Goal: Task Accomplishment & Management: Complete application form

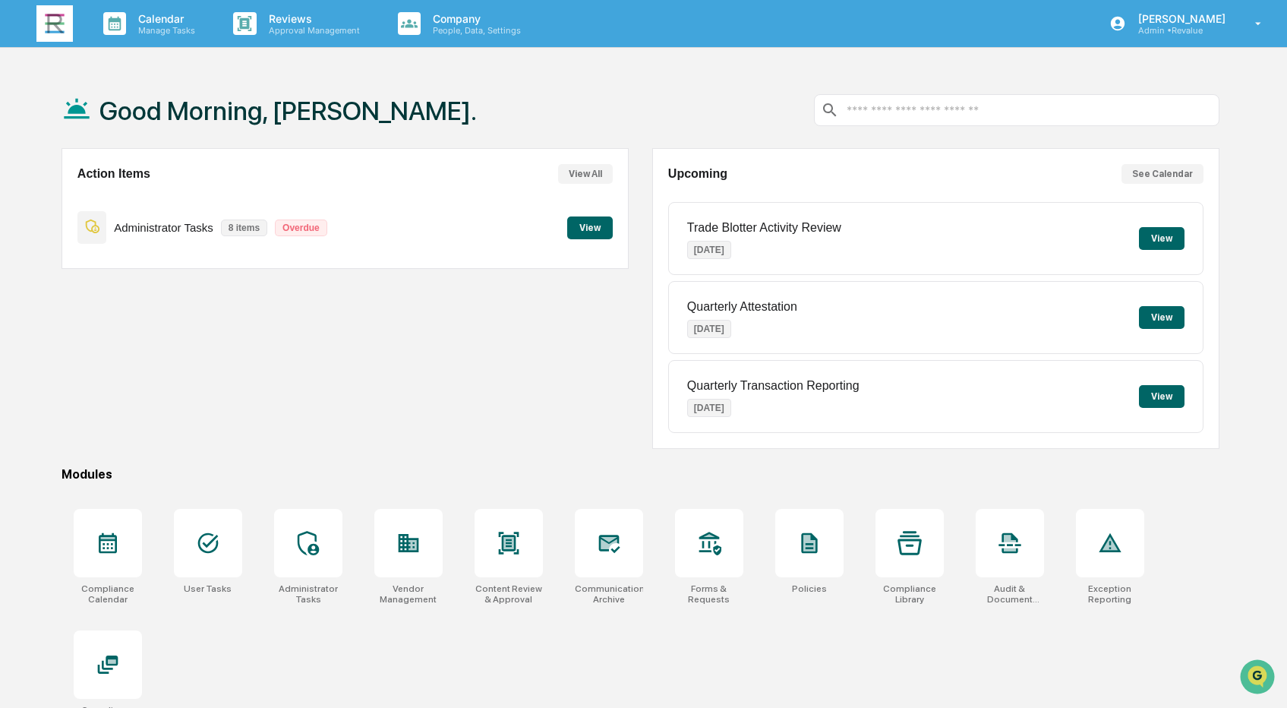
click at [587, 220] on button "View" at bounding box center [590, 227] width 46 height 23
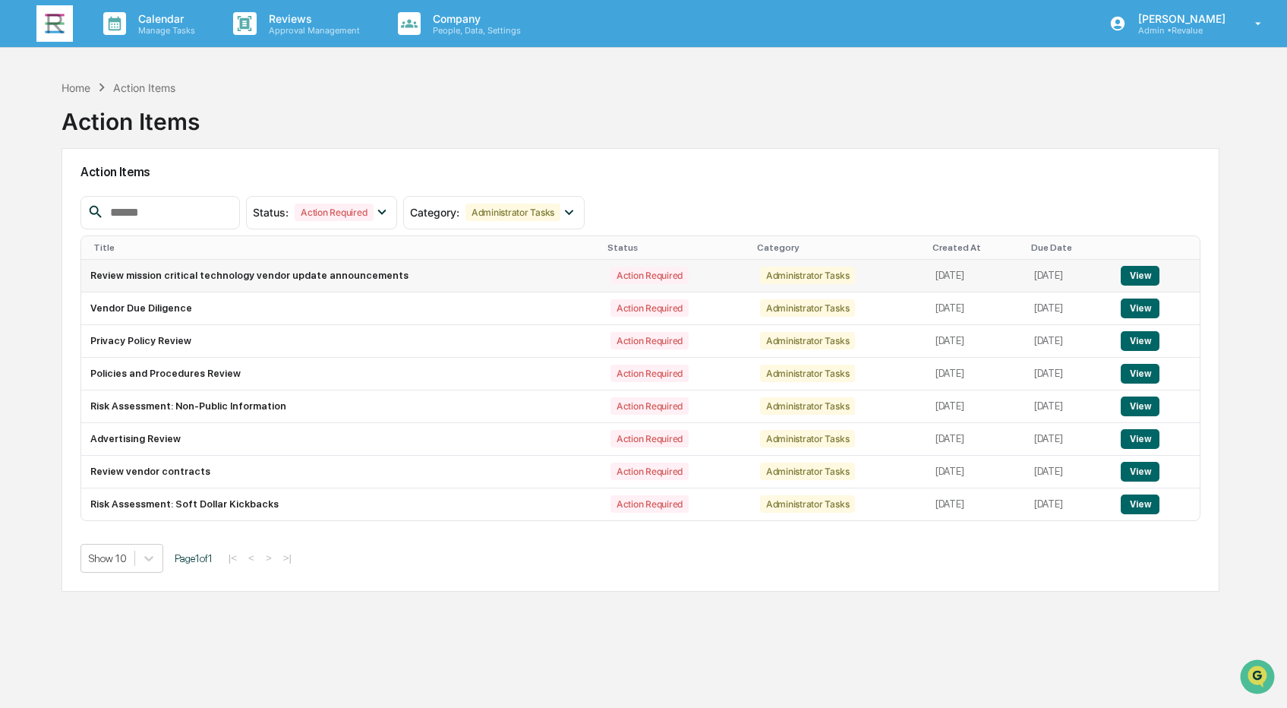
click at [1145, 280] on button "View" at bounding box center [1140, 276] width 39 height 20
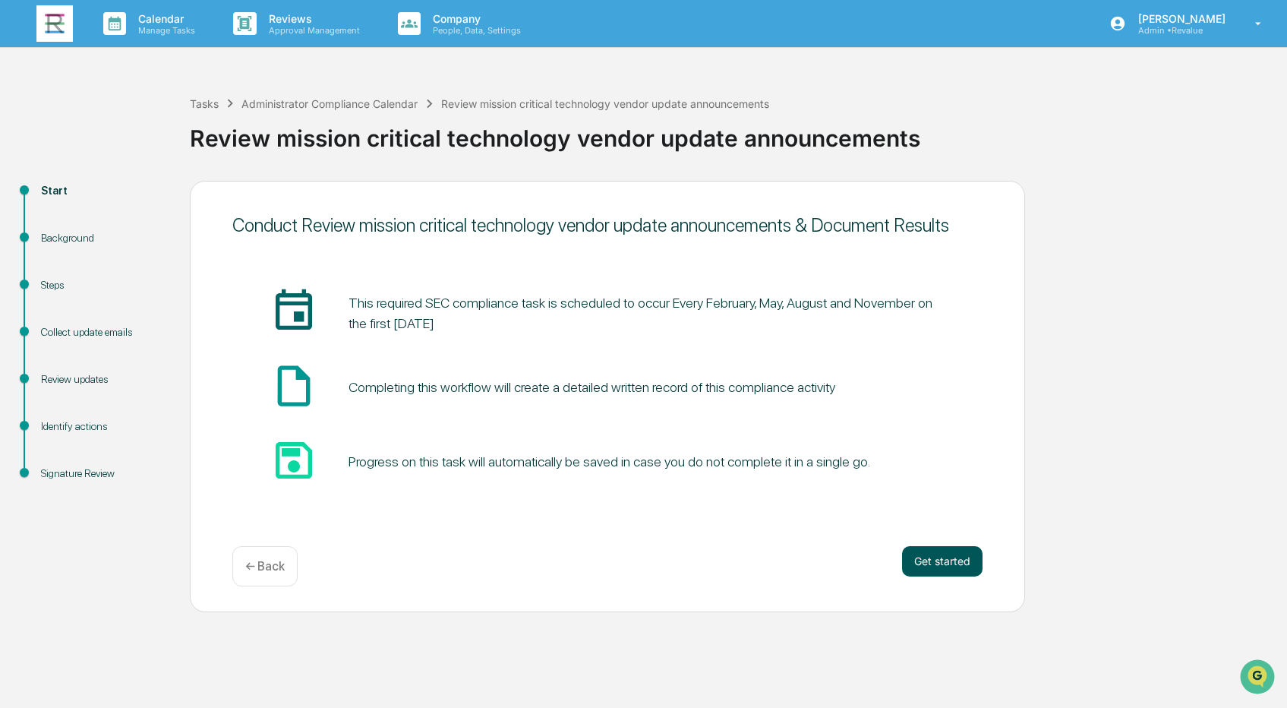
click at [957, 561] on button "Get started" at bounding box center [942, 561] width 81 height 30
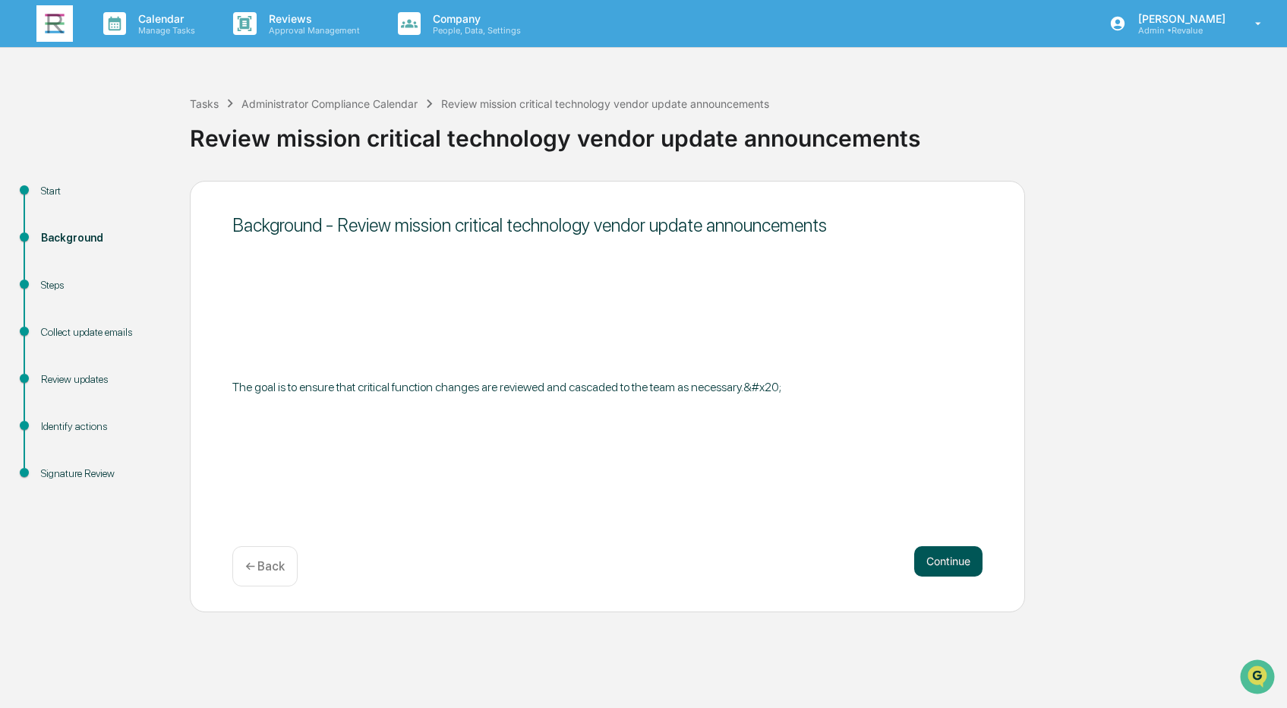
click at [952, 561] on button "Continue" at bounding box center [948, 561] width 68 height 30
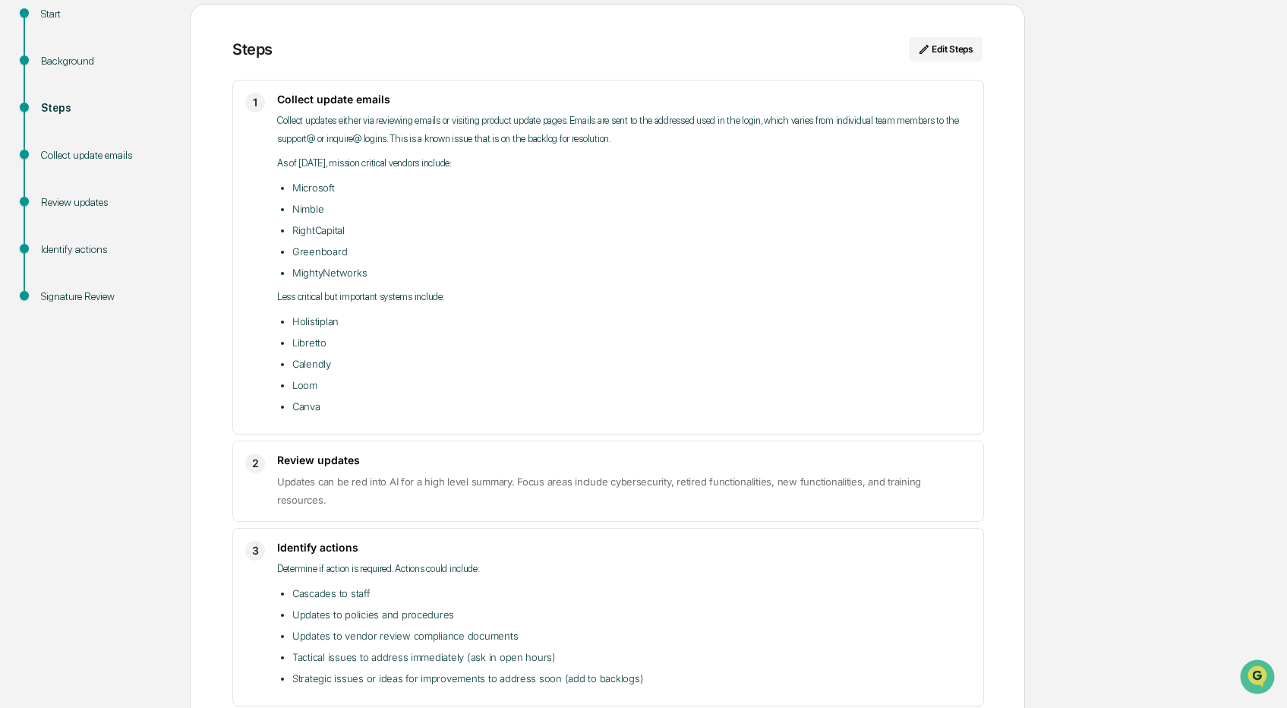
scroll to position [174, 0]
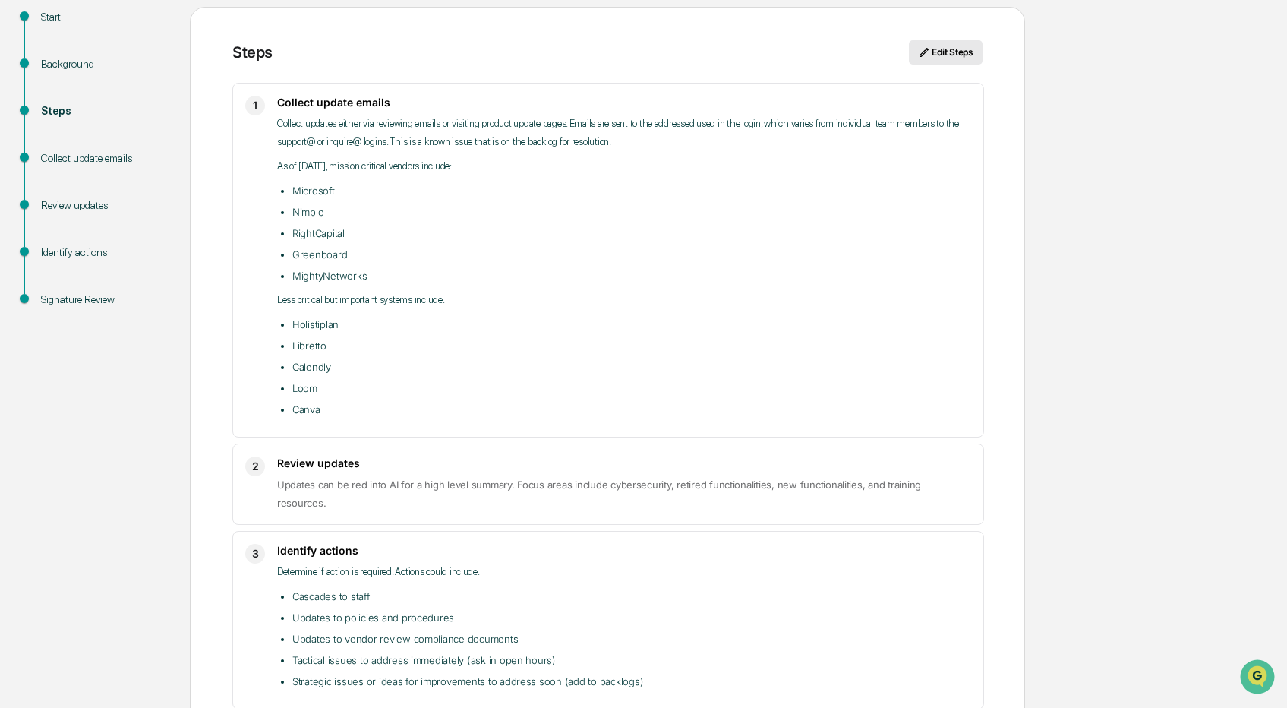
click at [959, 53] on button "Edit Steps" at bounding box center [946, 52] width 74 height 24
click at [925, 51] on icon at bounding box center [924, 52] width 9 height 9
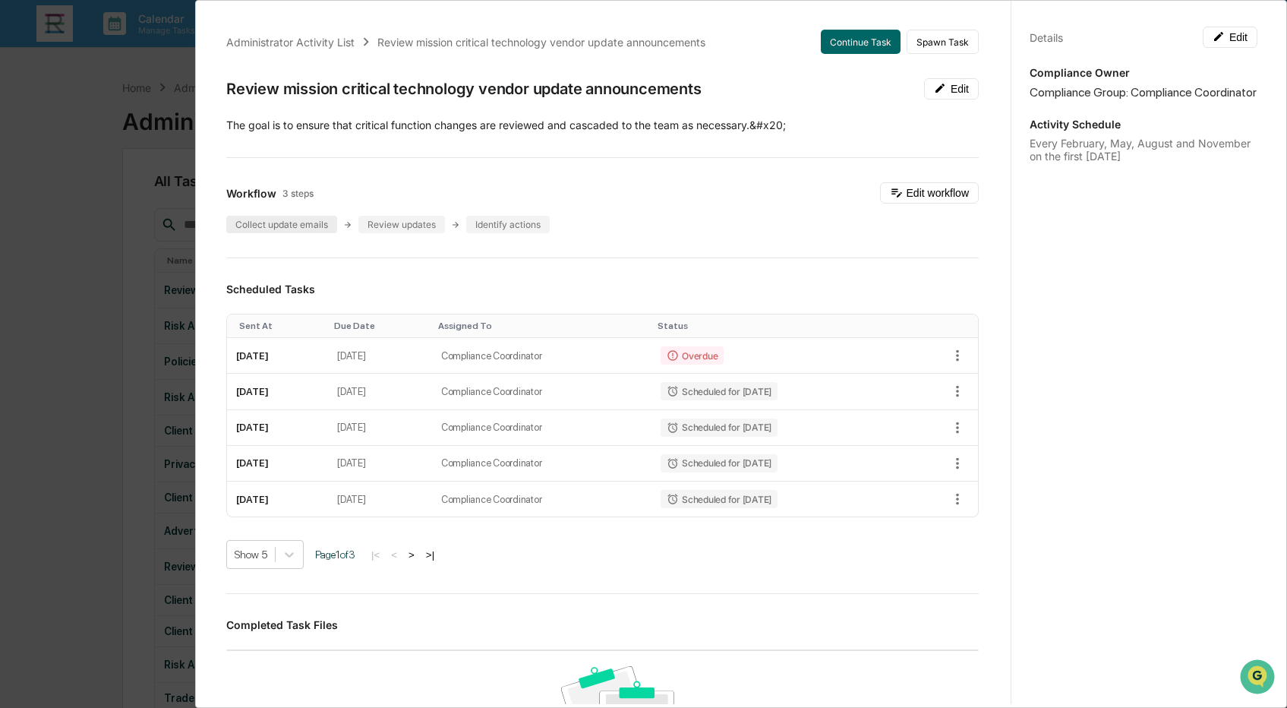
click at [292, 226] on div "Collect update emails" at bounding box center [281, 224] width 111 height 17
click at [153, 166] on div "Administrator Activity List Review mission critical technology vendor update an…" at bounding box center [643, 354] width 1287 height 708
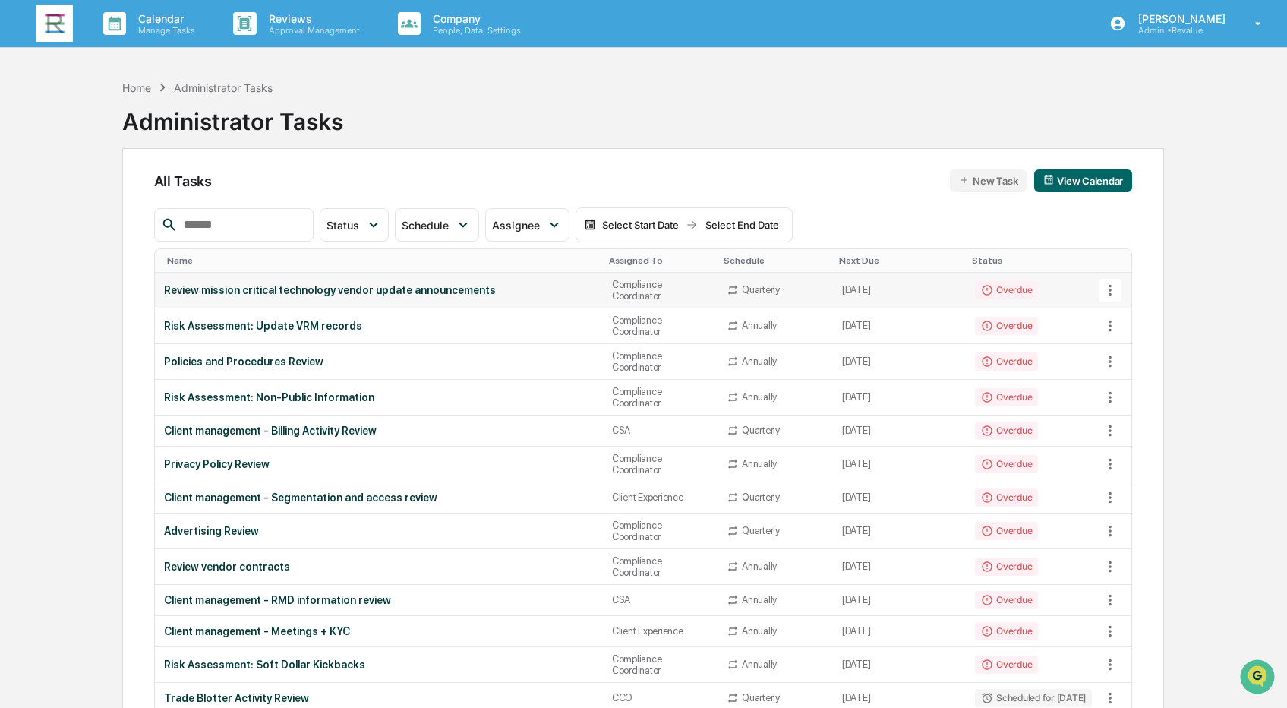
click at [308, 284] on div "Review mission critical technology vendor update announcements" at bounding box center [379, 290] width 430 height 12
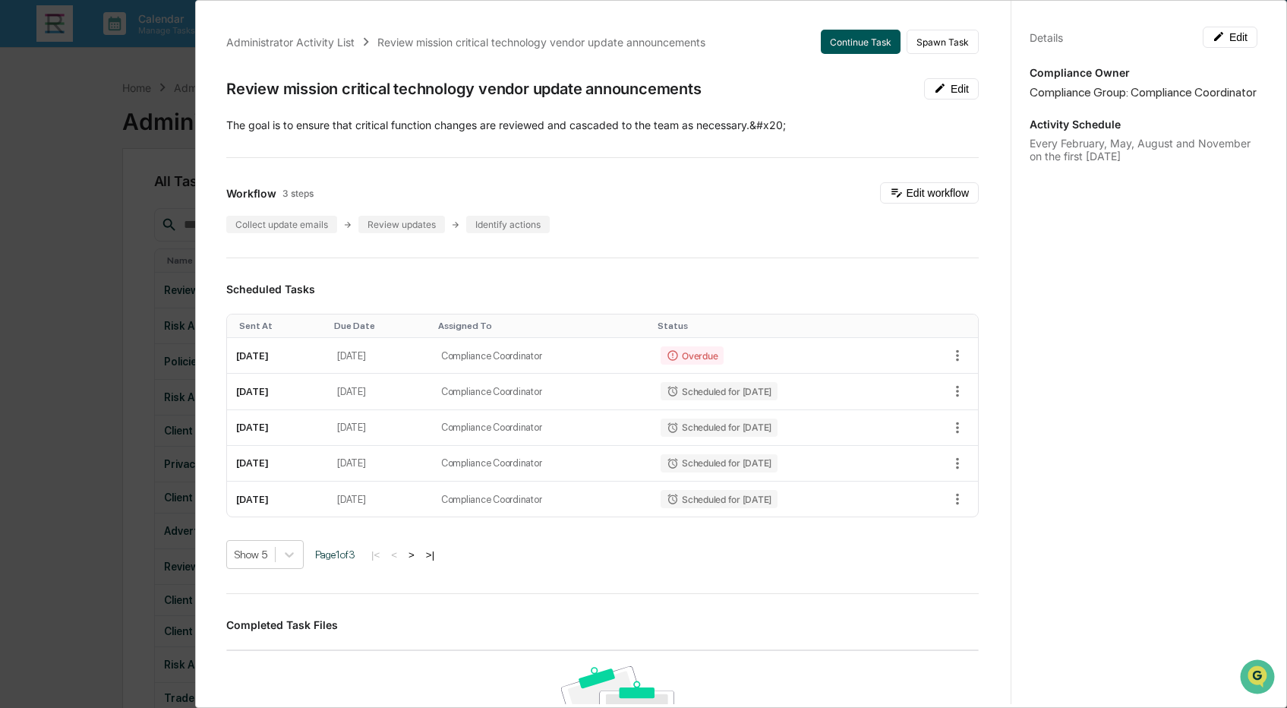
click at [867, 43] on button "Continue Task" at bounding box center [861, 42] width 80 height 24
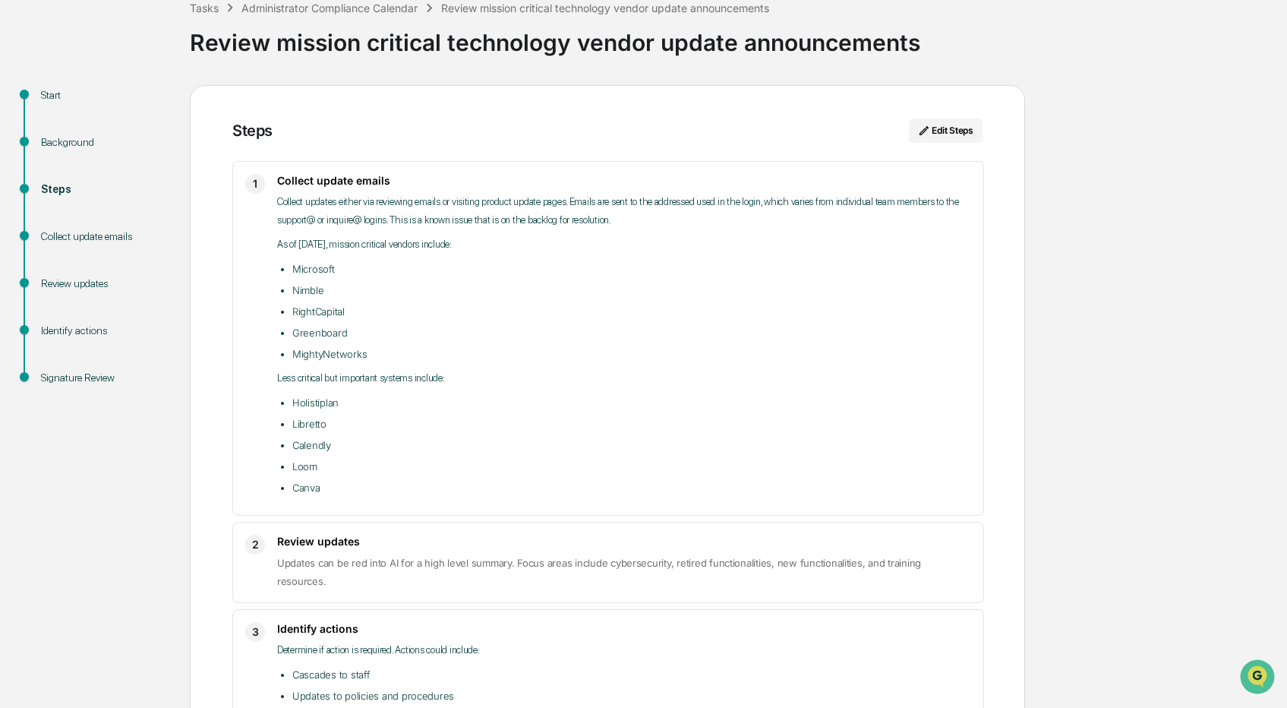
scroll to position [69, 0]
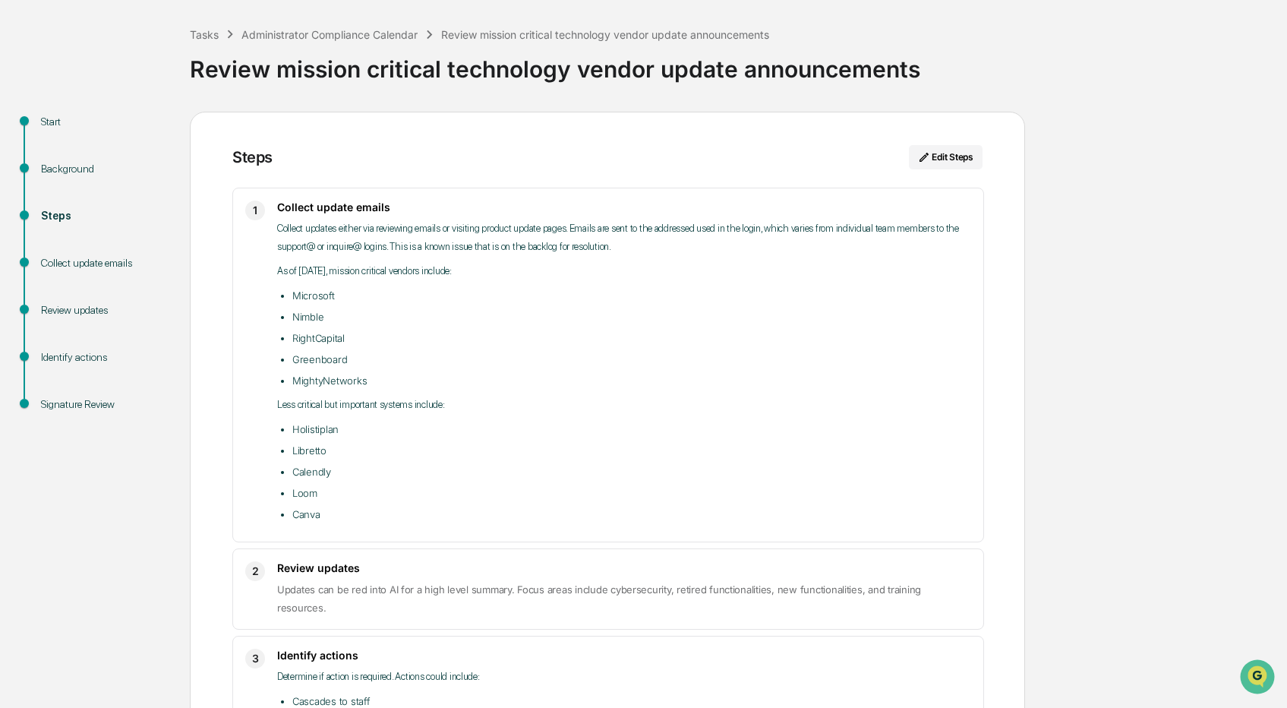
click at [655, 285] on div "Collect updates either via reviewing emails or visiting product update pages. E…" at bounding box center [624, 372] width 694 height 304
click at [927, 163] on icon at bounding box center [924, 157] width 12 height 12
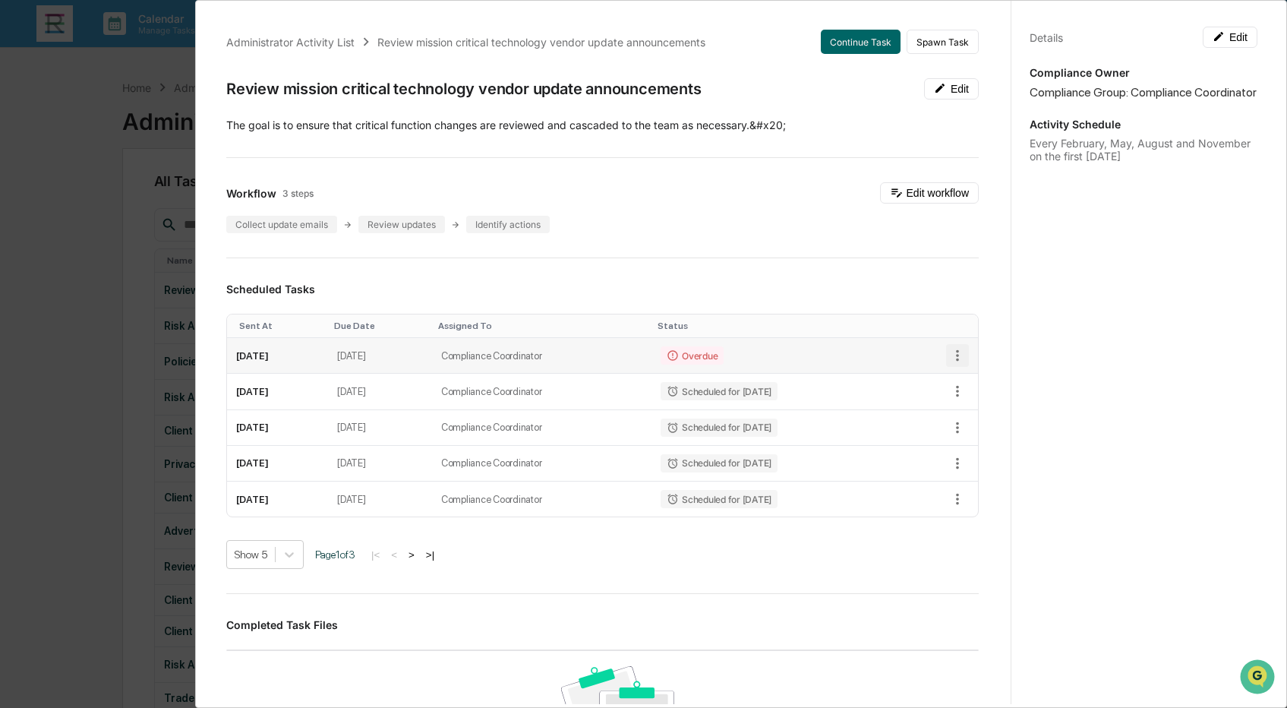
click at [955, 350] on icon "button" at bounding box center [957, 355] width 17 height 17
click at [927, 260] on div at bounding box center [643, 354] width 1287 height 708
click at [968, 88] on button "Edit" at bounding box center [951, 88] width 55 height 21
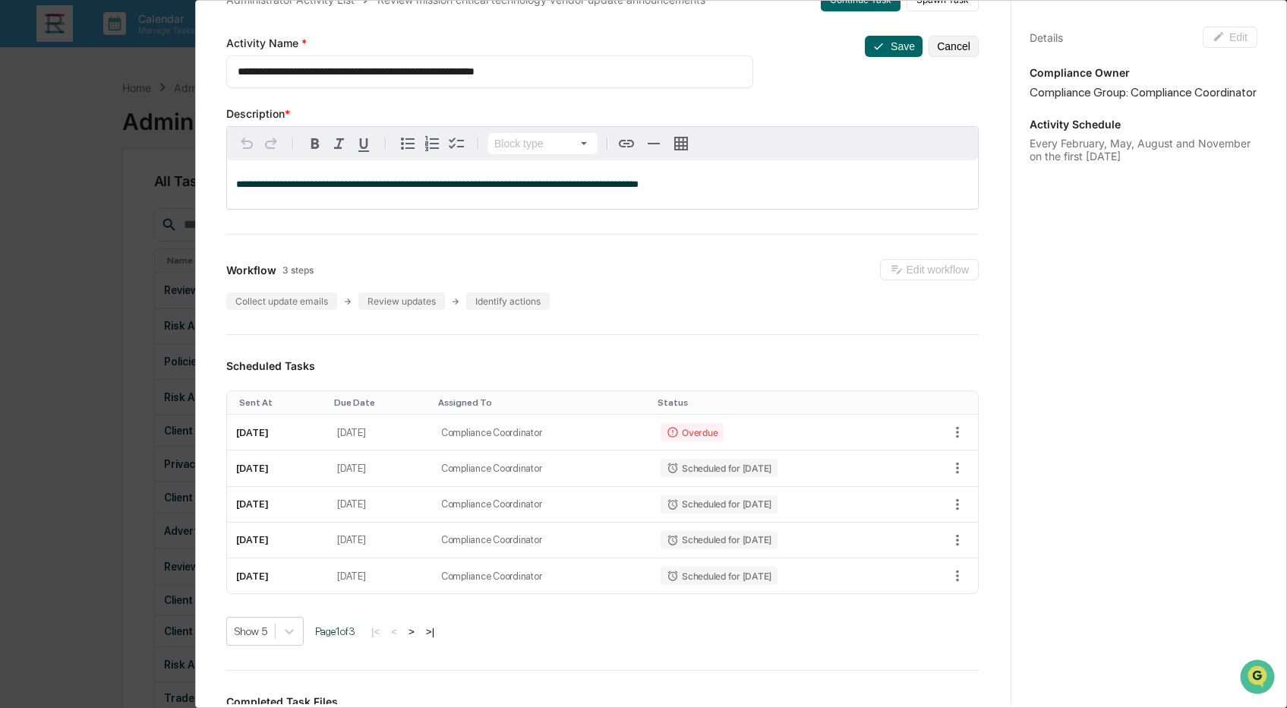
scroll to position [36, 0]
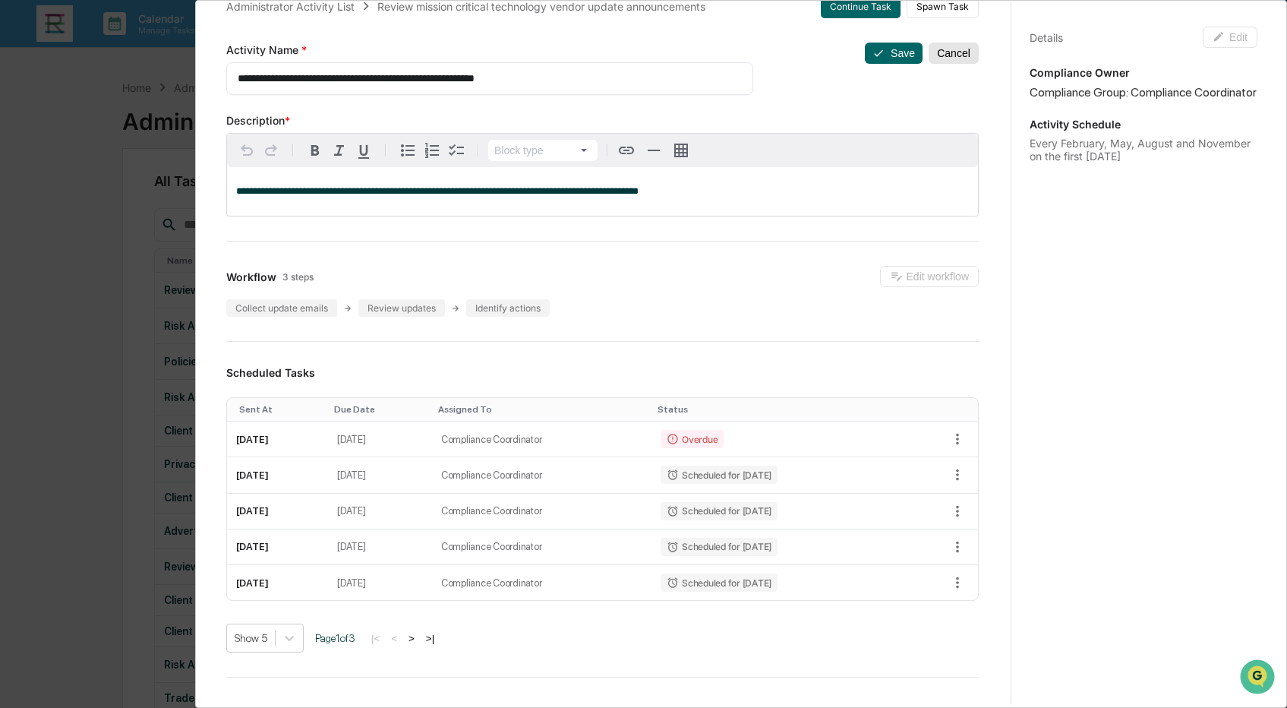
click at [955, 54] on button "Cancel" at bounding box center [954, 53] width 50 height 21
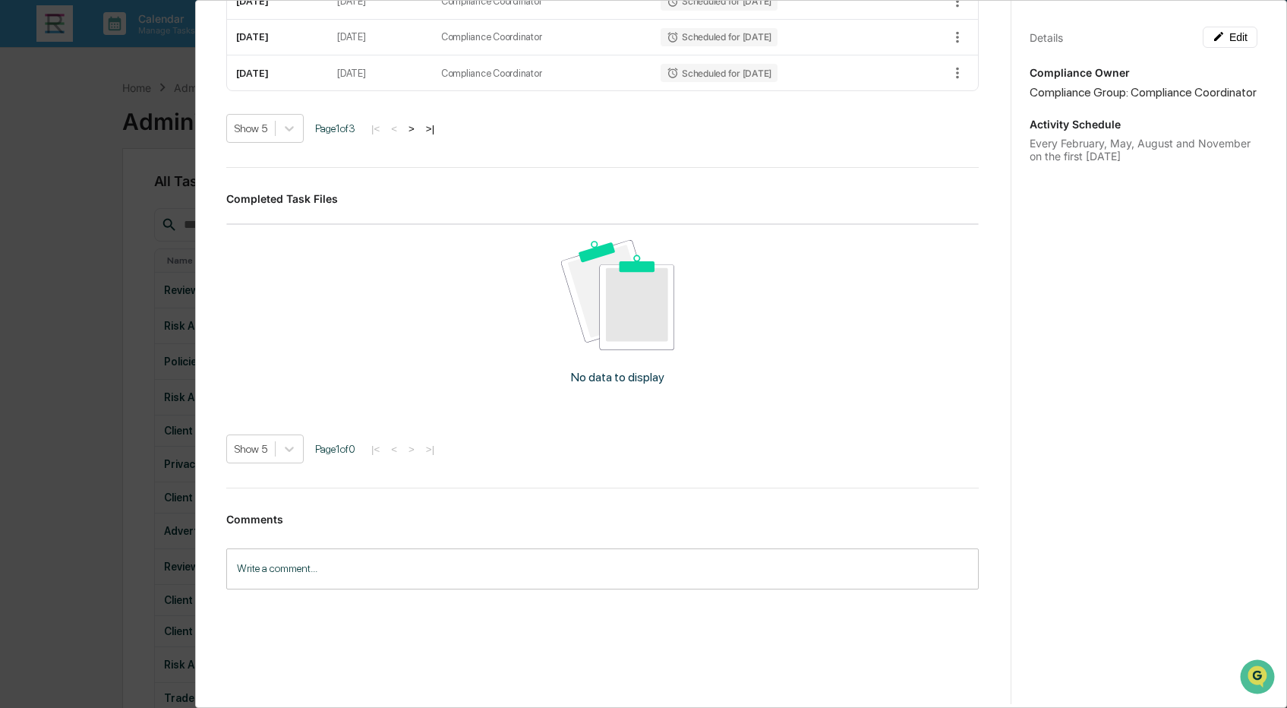
scroll to position [0, 0]
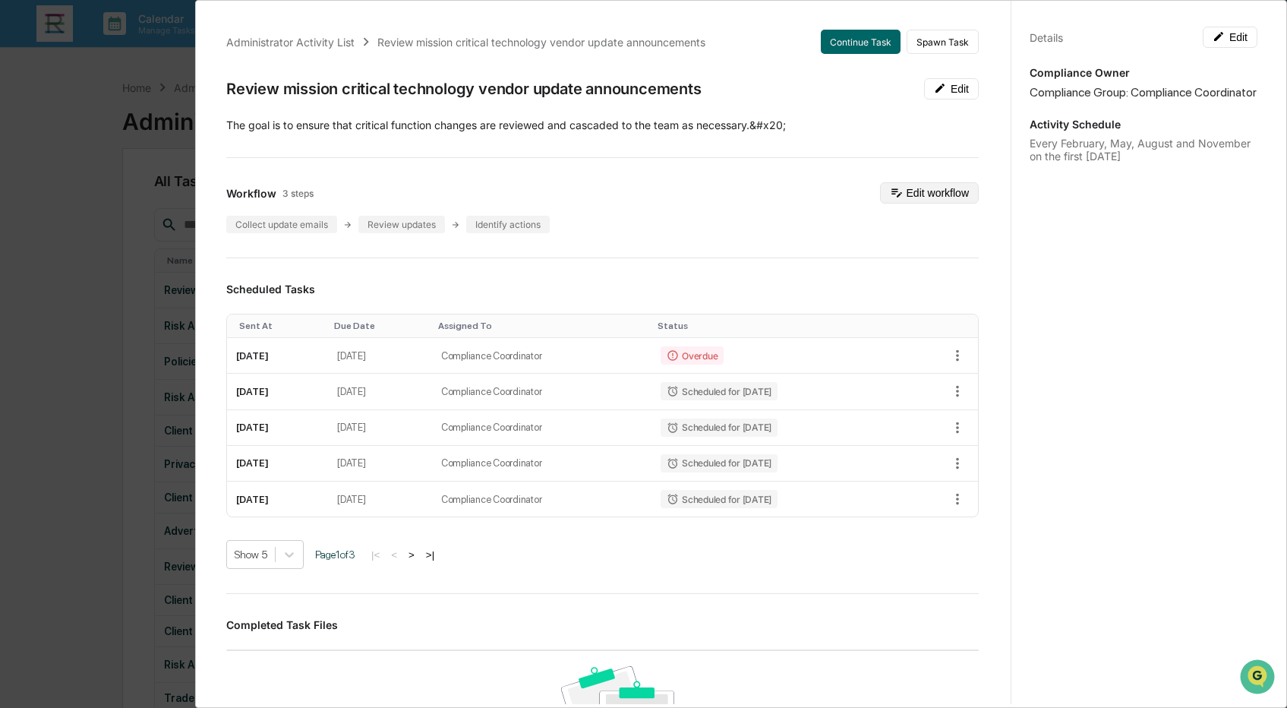
click at [915, 196] on button "Edit workflow" at bounding box center [929, 192] width 99 height 21
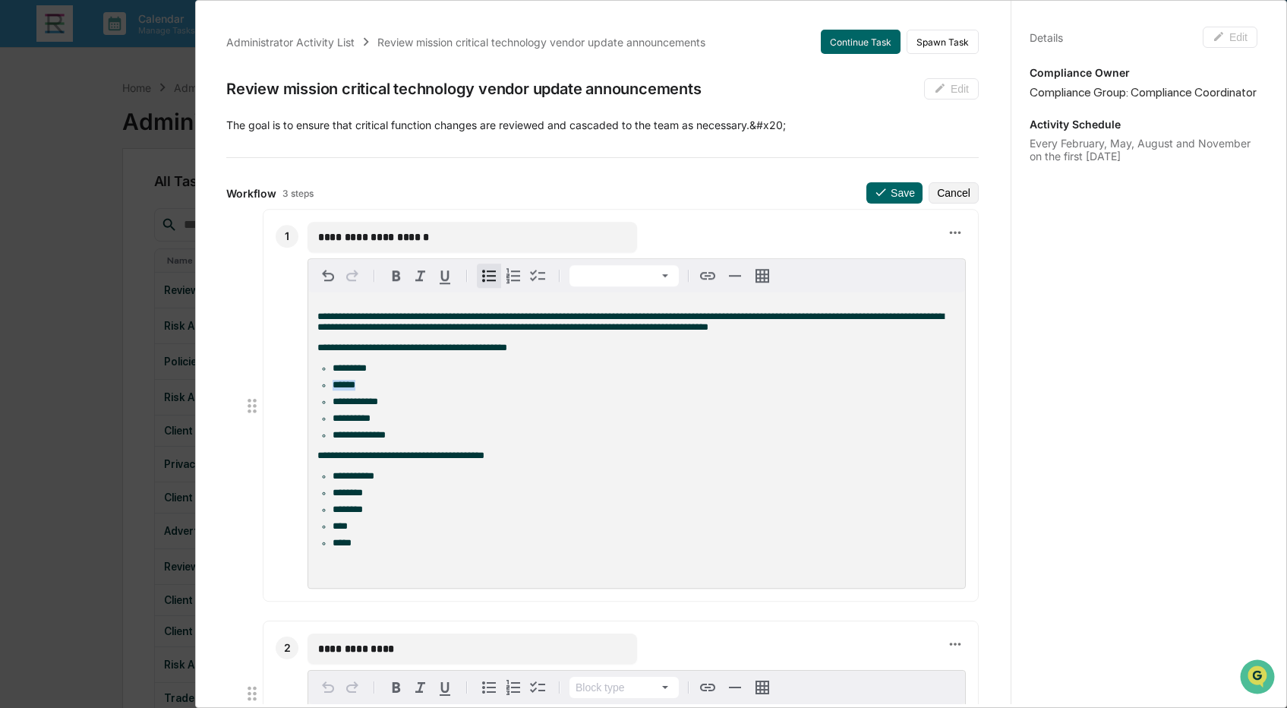
drag, startPoint x: 372, startPoint y: 396, endPoint x: 331, endPoint y: 389, distance: 41.6
click at [331, 389] on ul "**********" at bounding box center [636, 401] width 639 height 77
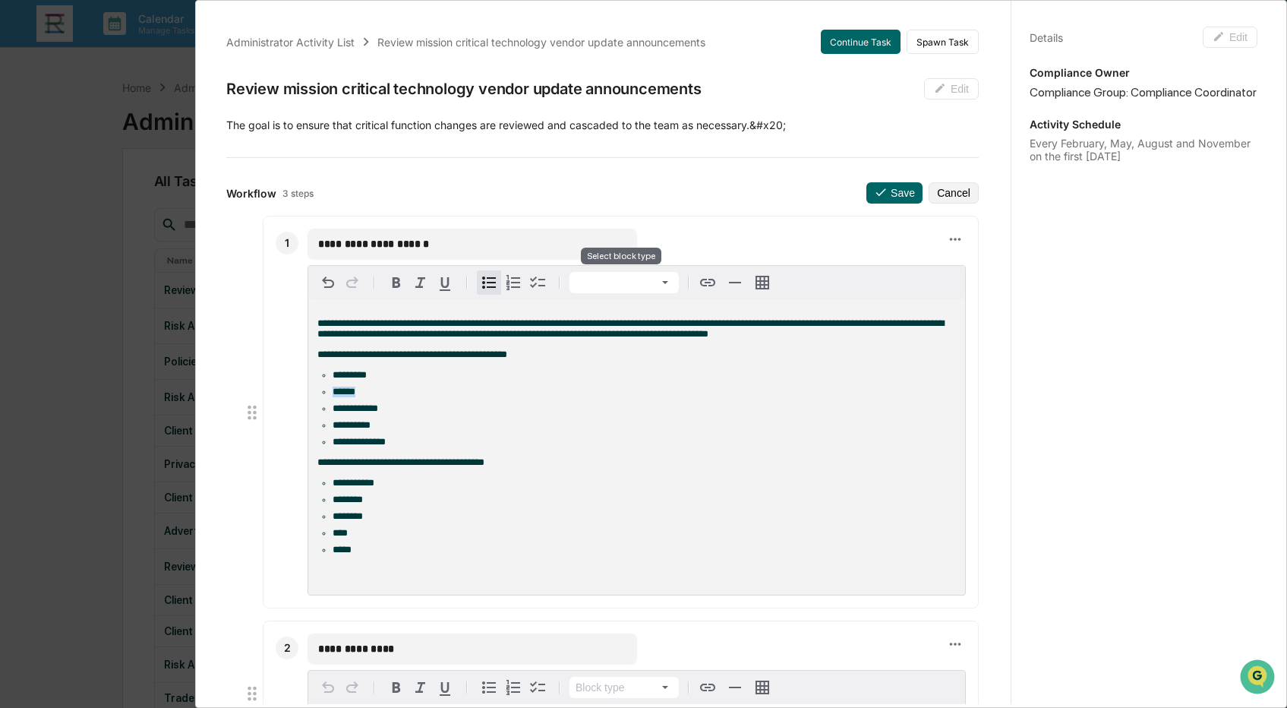
click at [674, 285] on html "Calendar Manage Tasks Reviews Approval Management Company People, Data, Setting…" at bounding box center [643, 354] width 1287 height 708
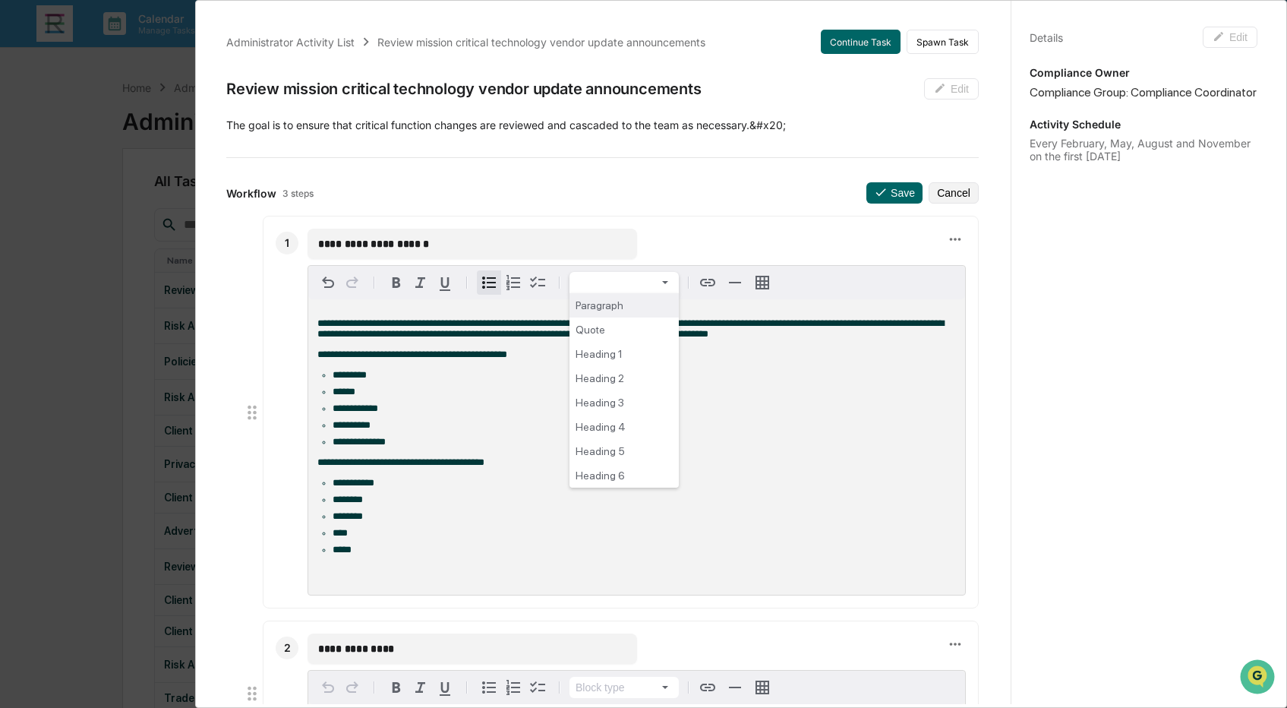
click at [667, 276] on html "Calendar Manage Tasks Reviews Approval Management Company People, Data, Setting…" at bounding box center [643, 354] width 1287 height 708
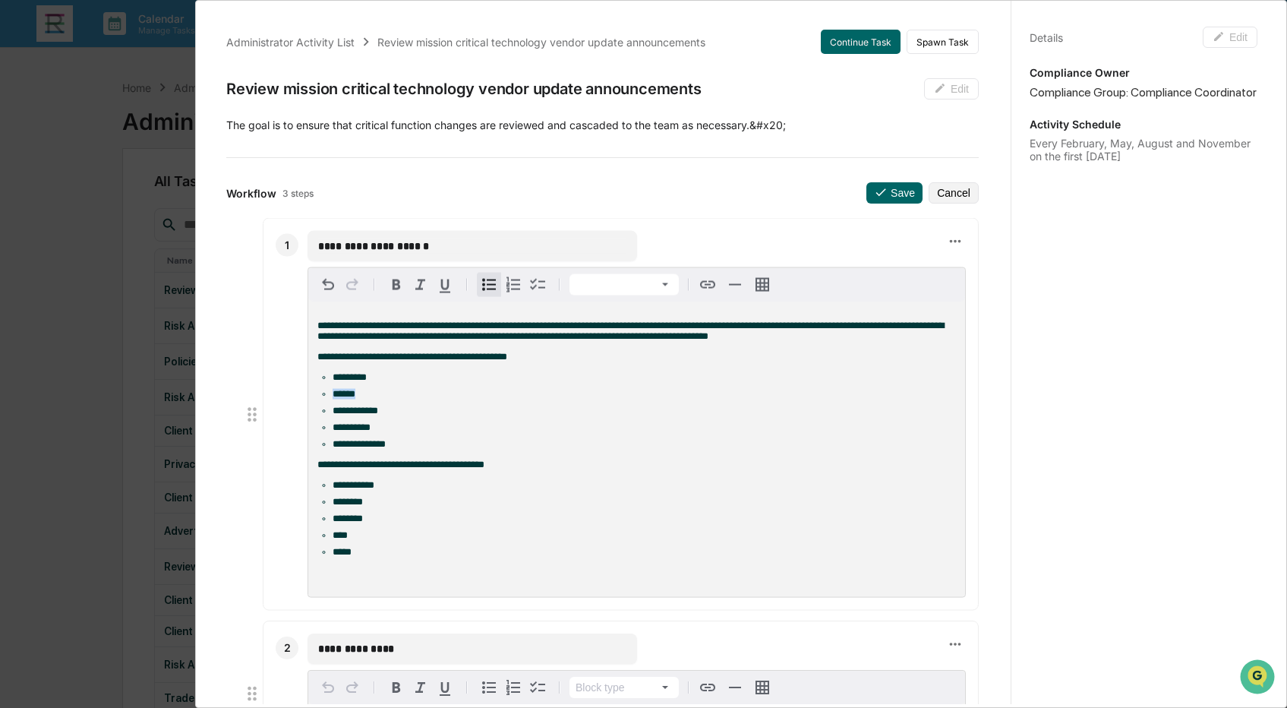
drag, startPoint x: 365, startPoint y: 395, endPoint x: 335, endPoint y: 397, distance: 30.5
click at [335, 397] on li "******" at bounding box center [645, 394] width 624 height 11
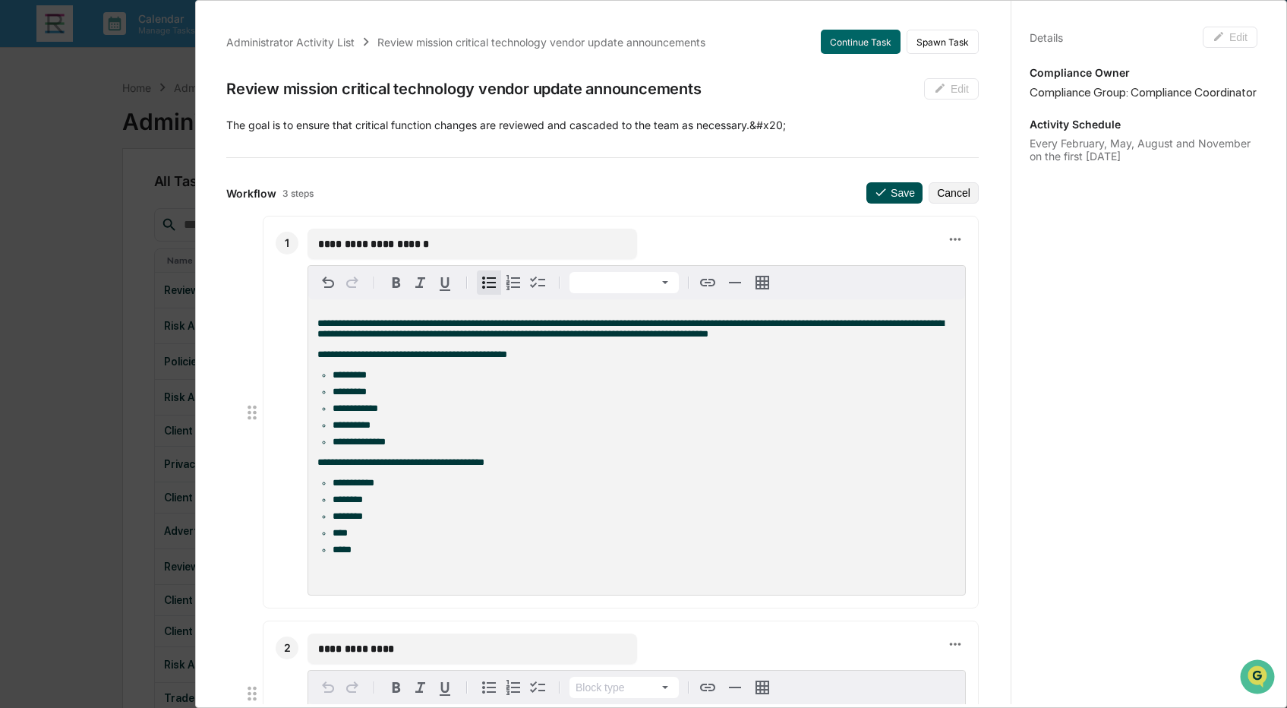
click at [870, 185] on button "Save" at bounding box center [895, 192] width 56 height 21
click at [891, 188] on button "Save" at bounding box center [895, 192] width 56 height 21
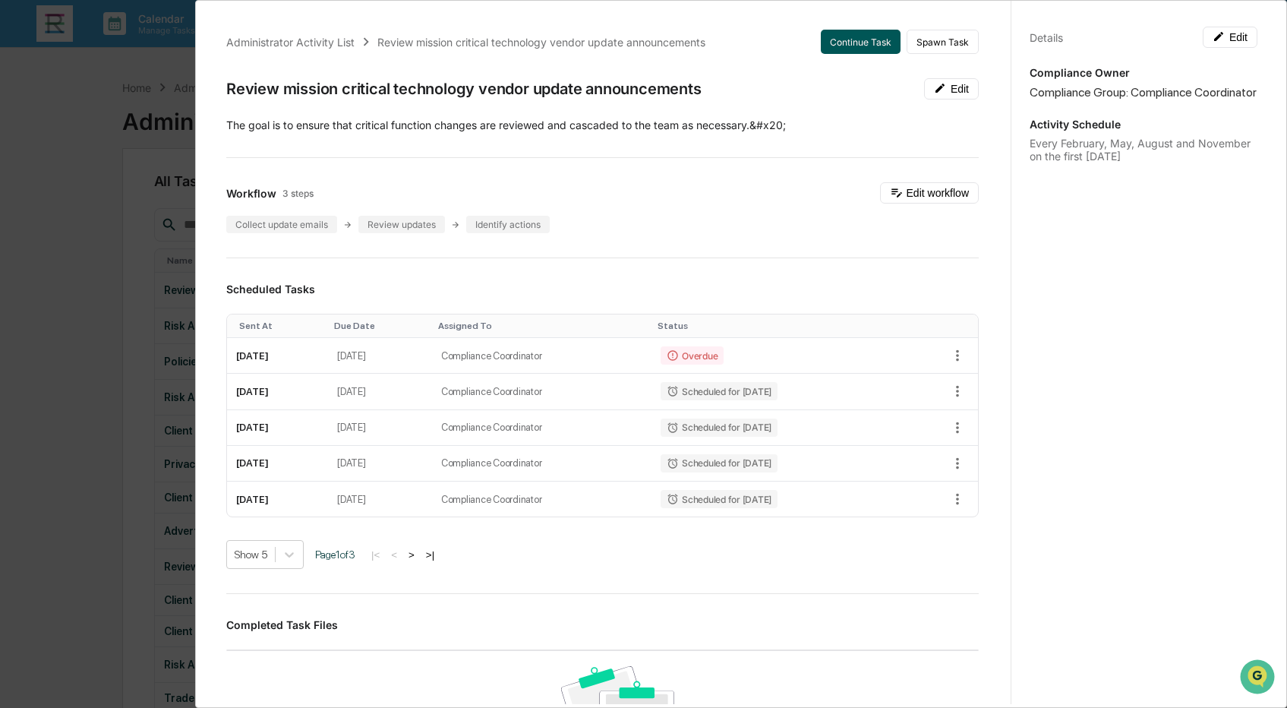
click at [877, 38] on button "Continue Task" at bounding box center [861, 42] width 80 height 24
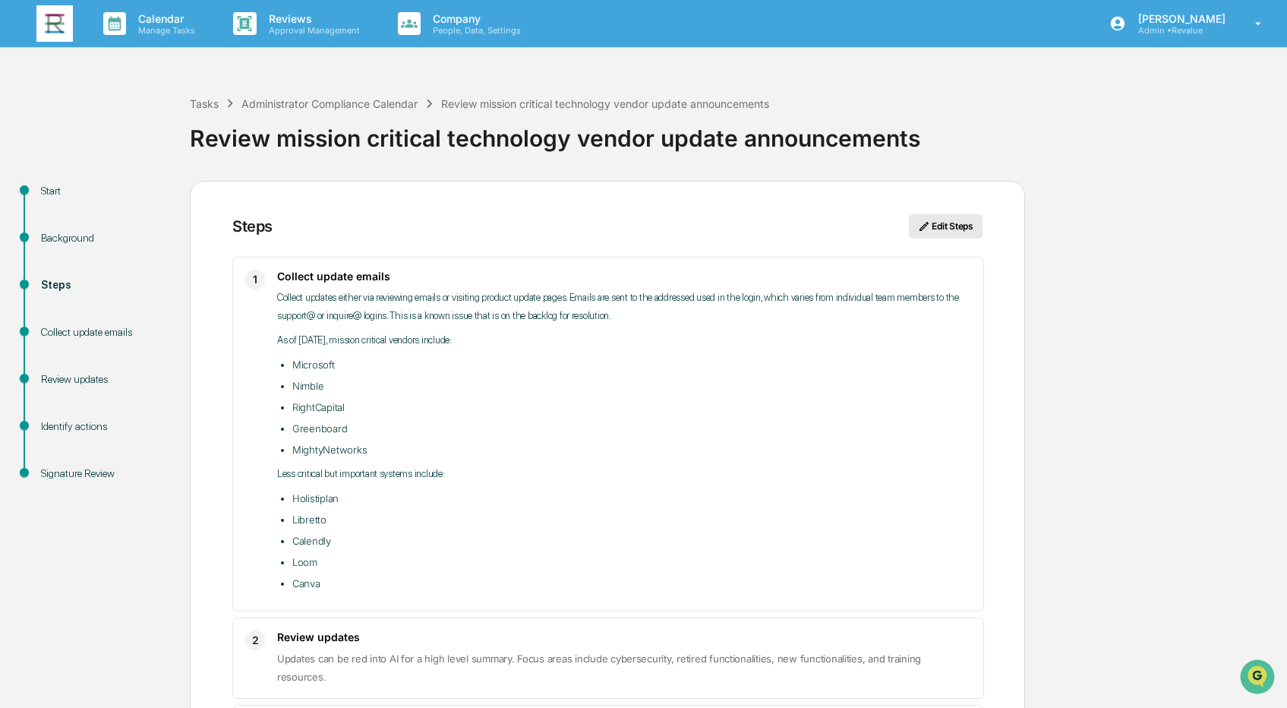
click at [958, 230] on button "Edit Steps" at bounding box center [946, 226] width 74 height 24
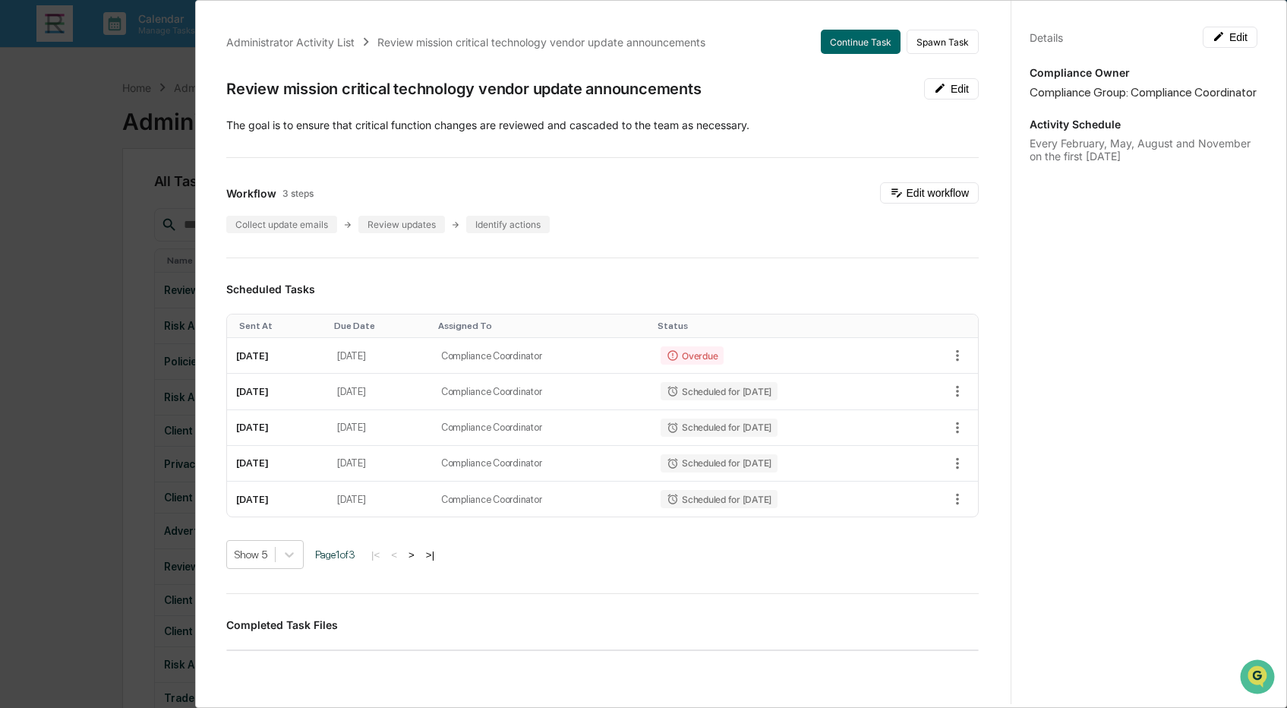
click at [131, 141] on div "Administrator Activity List Review mission critical technology vendor update an…" at bounding box center [643, 354] width 1287 height 708
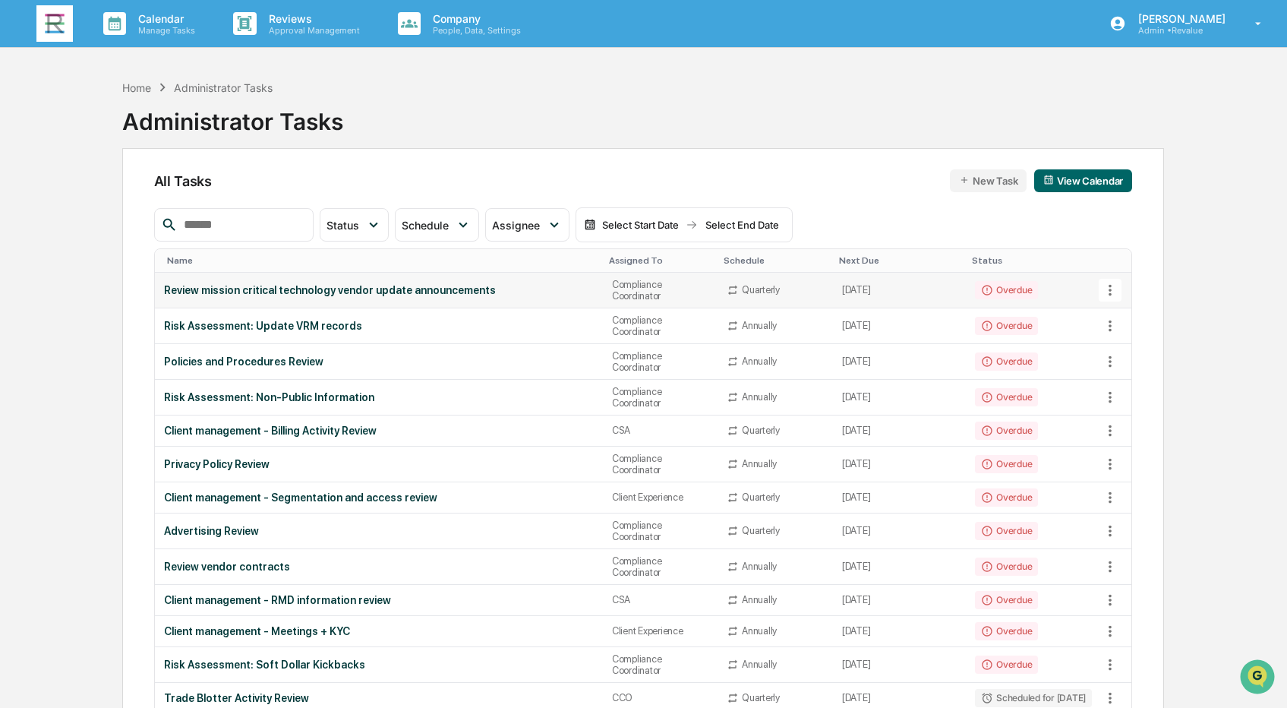
click at [346, 277] on td "Review mission critical technology vendor update announcements" at bounding box center [379, 291] width 448 height 36
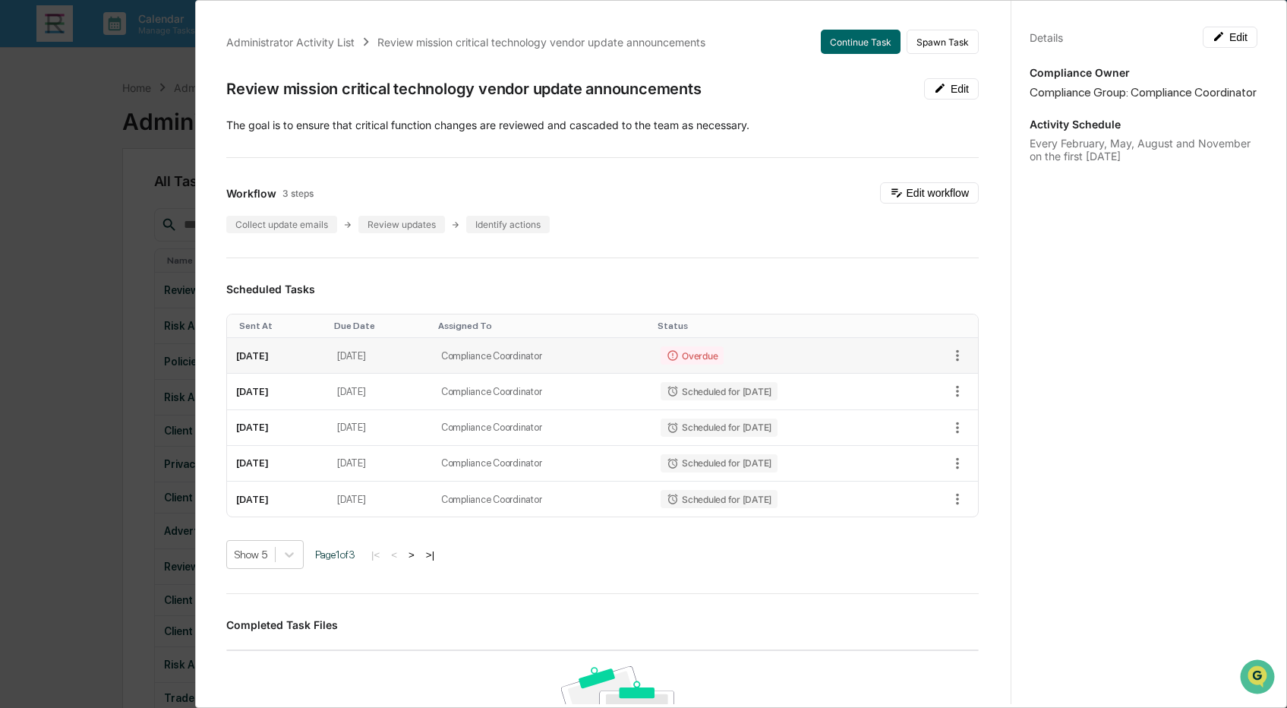
click at [328, 348] on td "[DATE]" at bounding box center [277, 356] width 101 height 36
click at [877, 33] on button "Continue Task" at bounding box center [861, 42] width 80 height 24
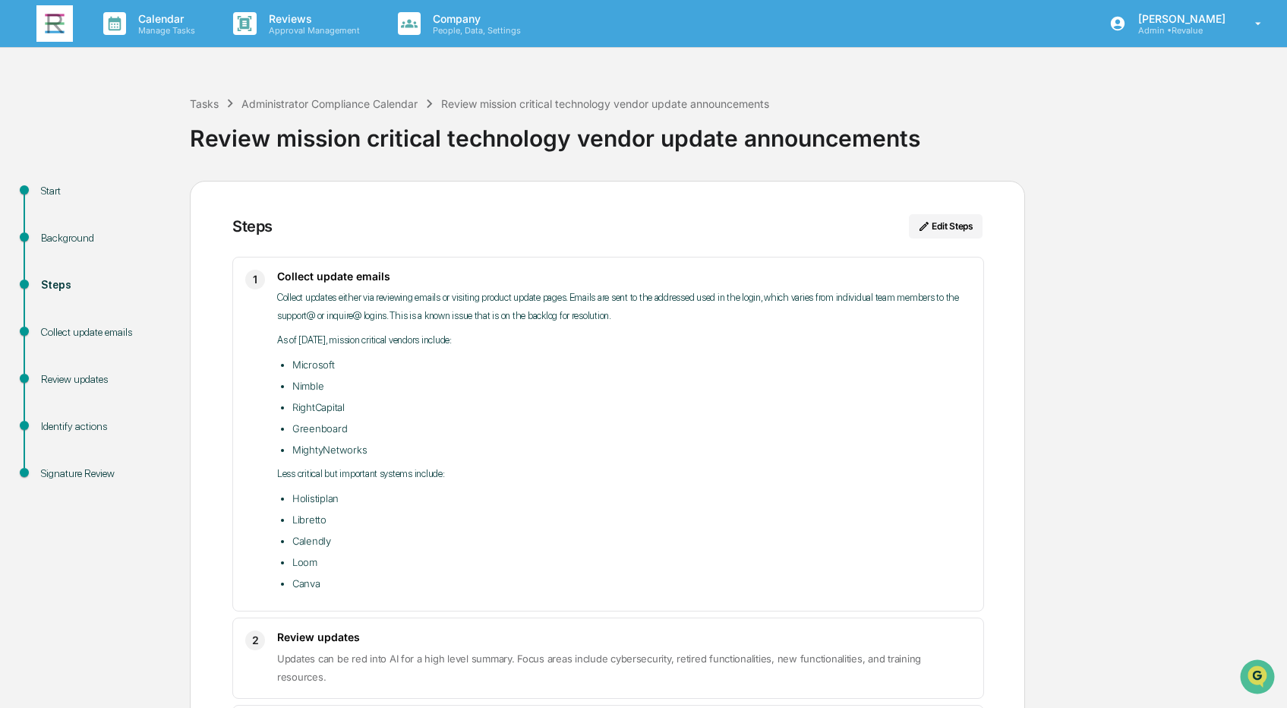
scroll to position [238, 0]
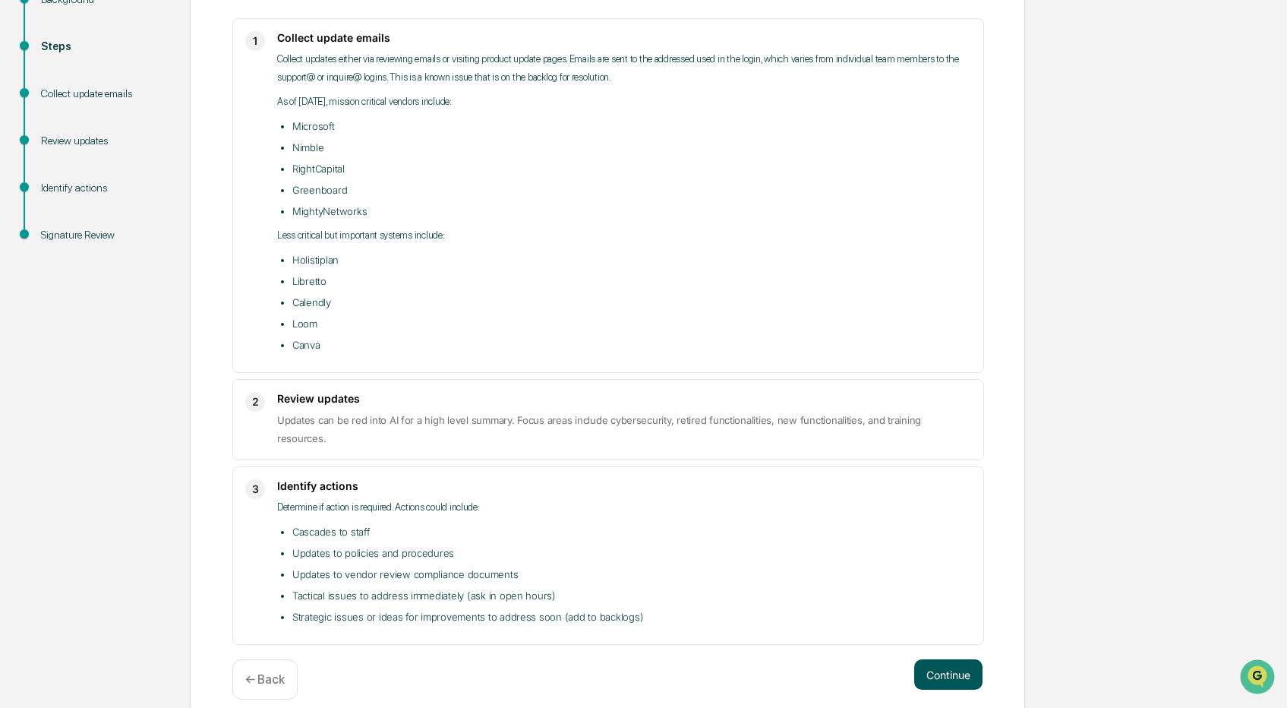
click at [944, 661] on button "Continue" at bounding box center [948, 674] width 68 height 30
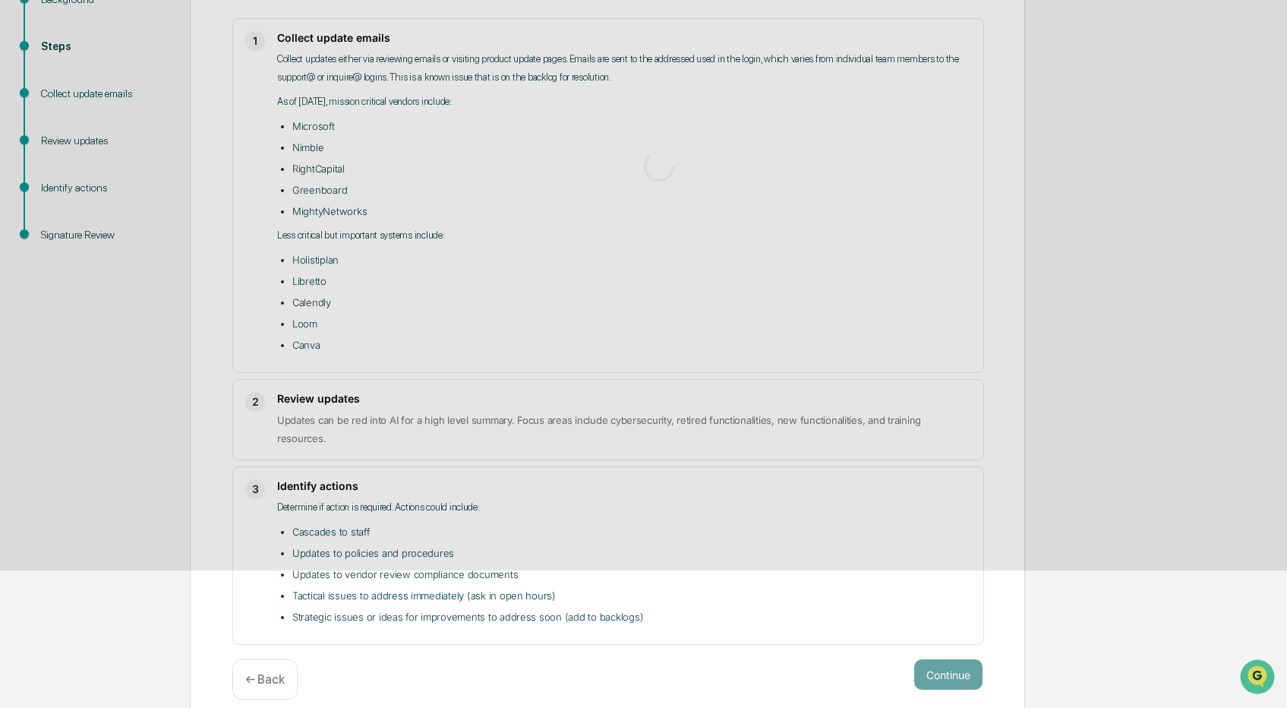
scroll to position [12, 0]
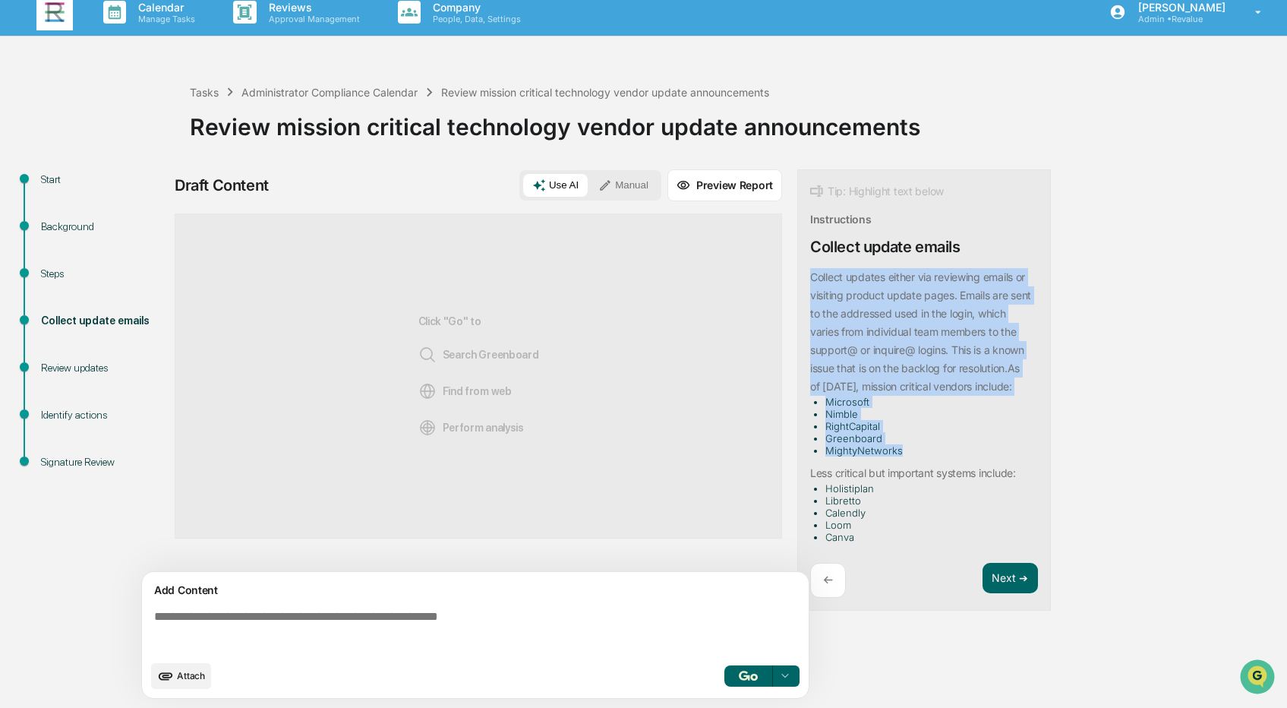
drag, startPoint x: 905, startPoint y: 450, endPoint x: 804, endPoint y: 273, distance: 203.8
click at [804, 273] on div "Tip: Highlight text below Instructions Collect update emails Collect updates ei…" at bounding box center [925, 390] width 254 height 442
click at [553, 184] on button "Use AI" at bounding box center [555, 185] width 65 height 23
drag, startPoint x: 869, startPoint y: 535, endPoint x: 810, endPoint y: 273, distance: 268.7
click at [810, 273] on div "Collect updates either via reviewing emails or visiting product update pages. E…" at bounding box center [921, 405] width 222 height 275
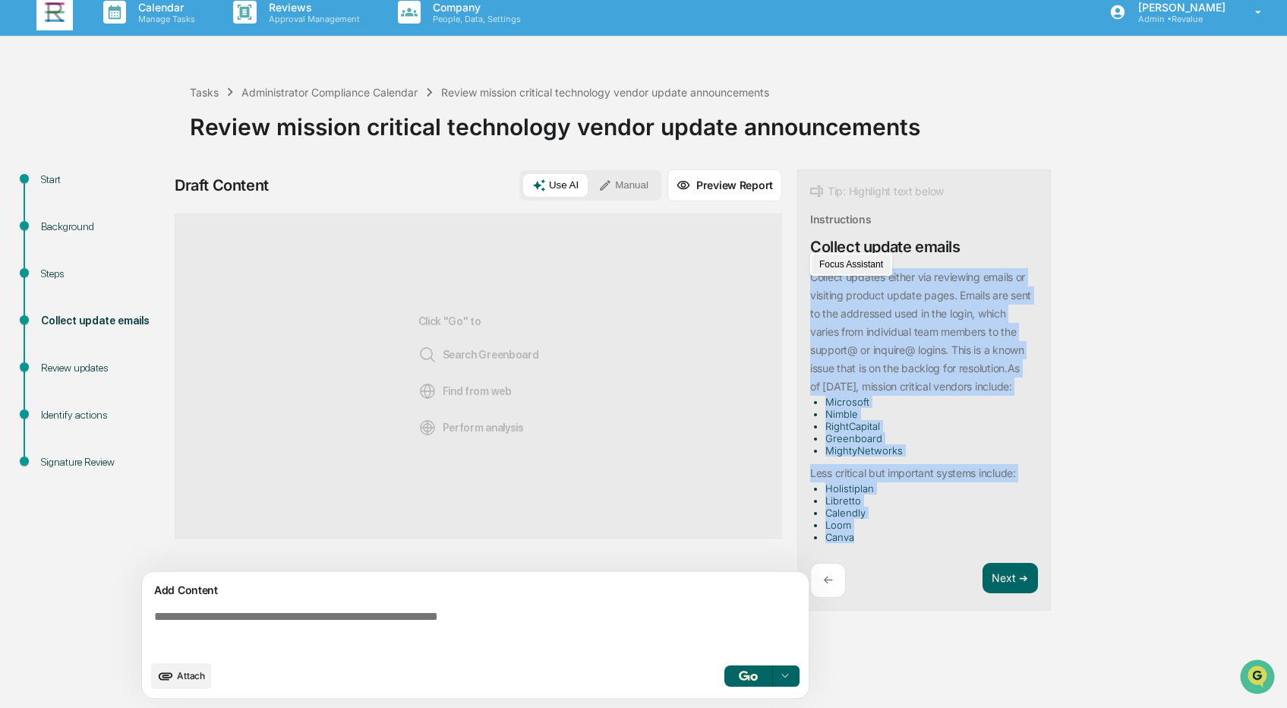
click at [833, 266] on button "Focus Assistant" at bounding box center [851, 264] width 79 height 20
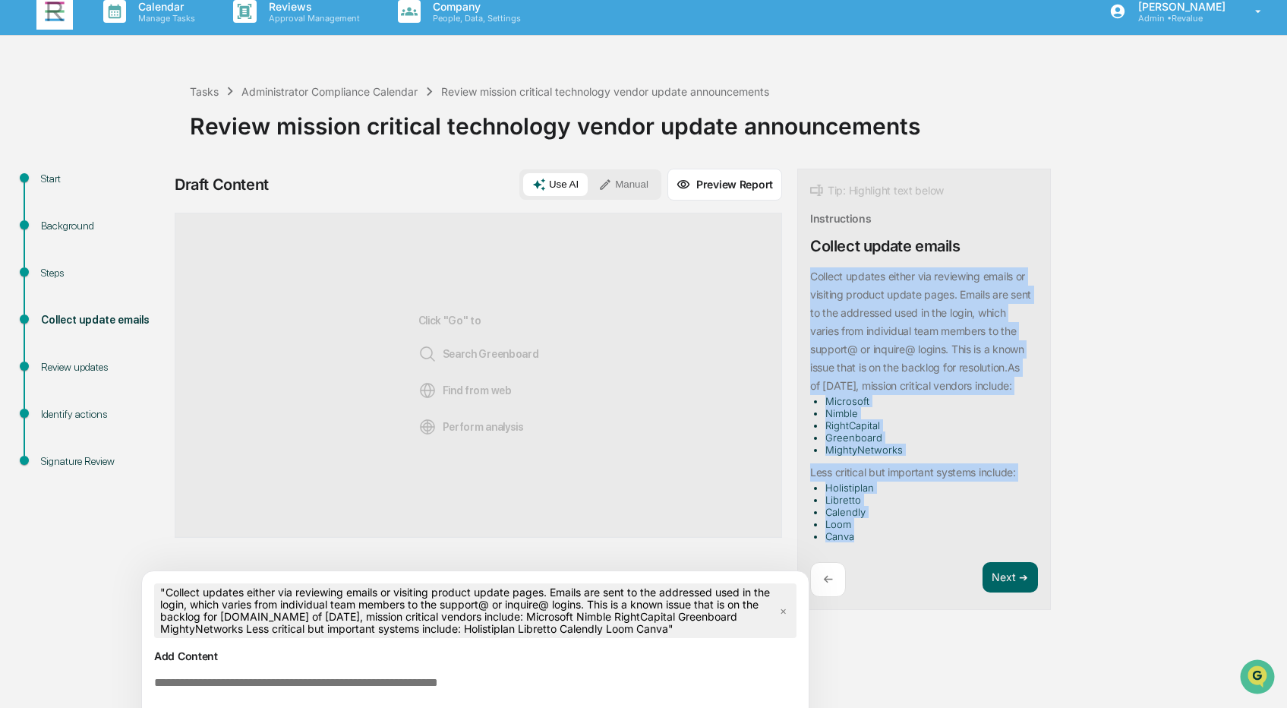
scroll to position [79, 0]
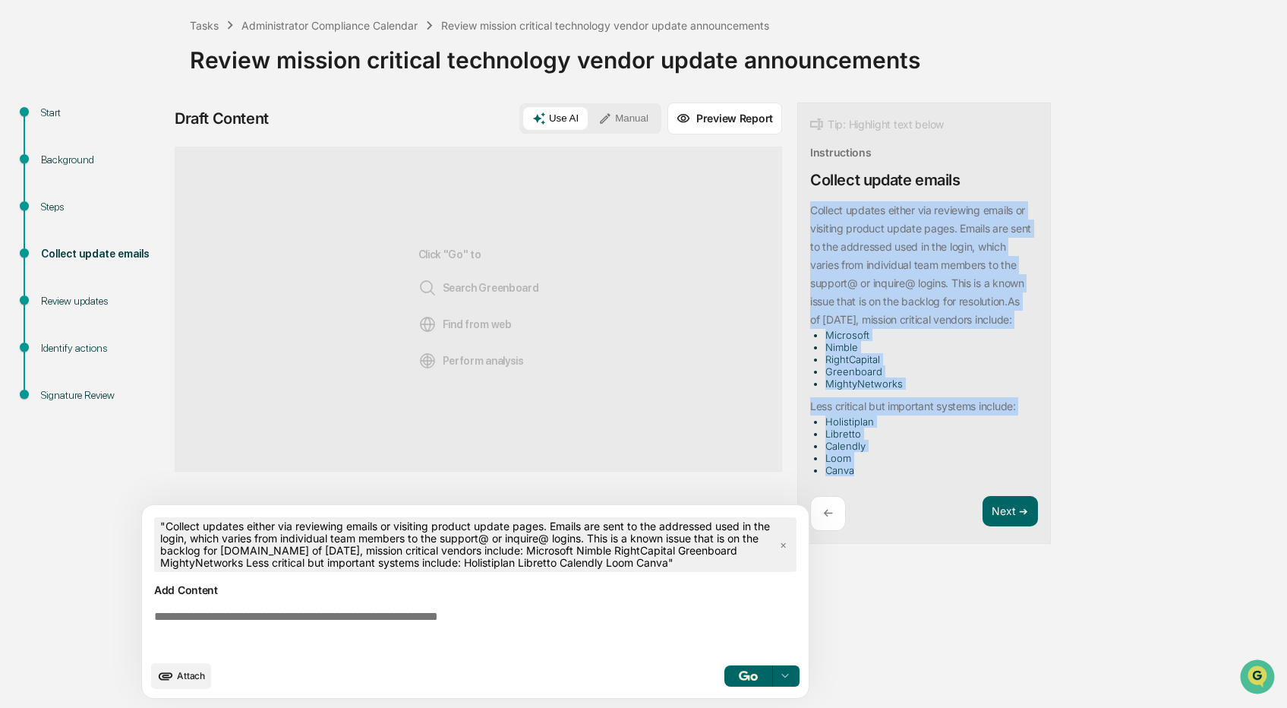
click at [743, 676] on img "button" at bounding box center [748, 676] width 18 height 10
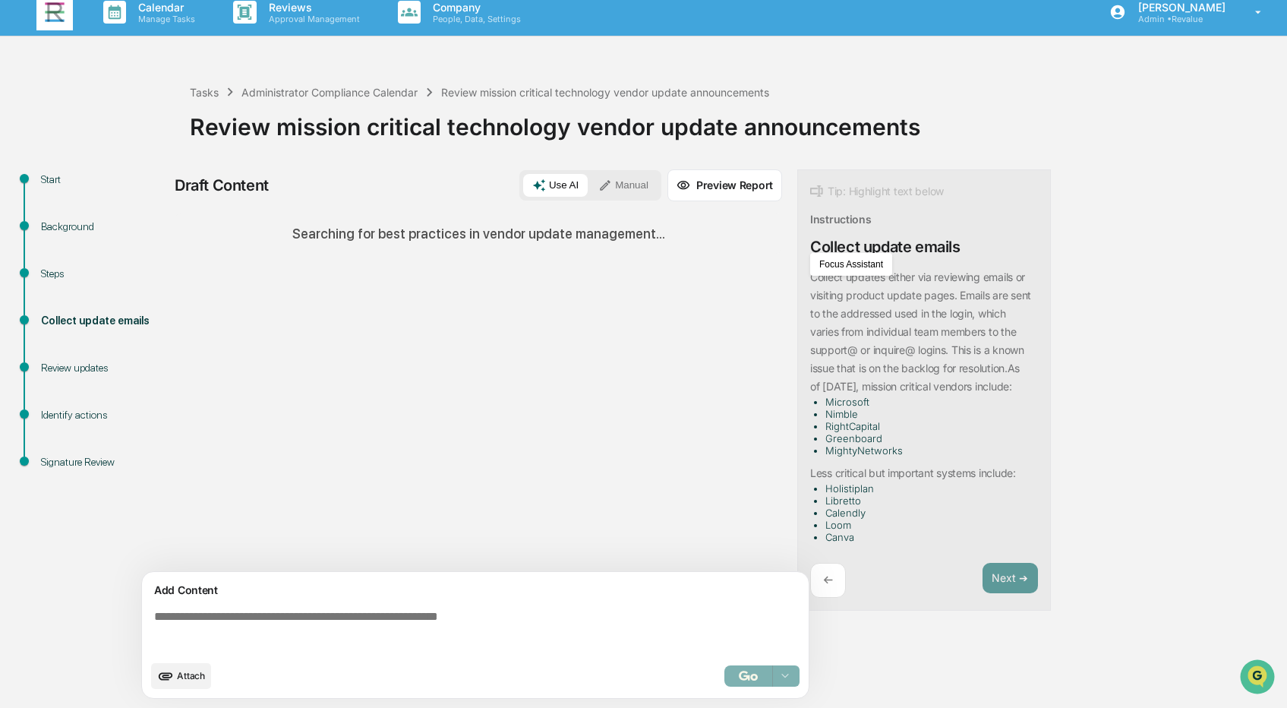
click at [1159, 371] on div "Start Background Steps Collect update emails Review updates Identify actions Si…" at bounding box center [644, 438] width 1272 height 539
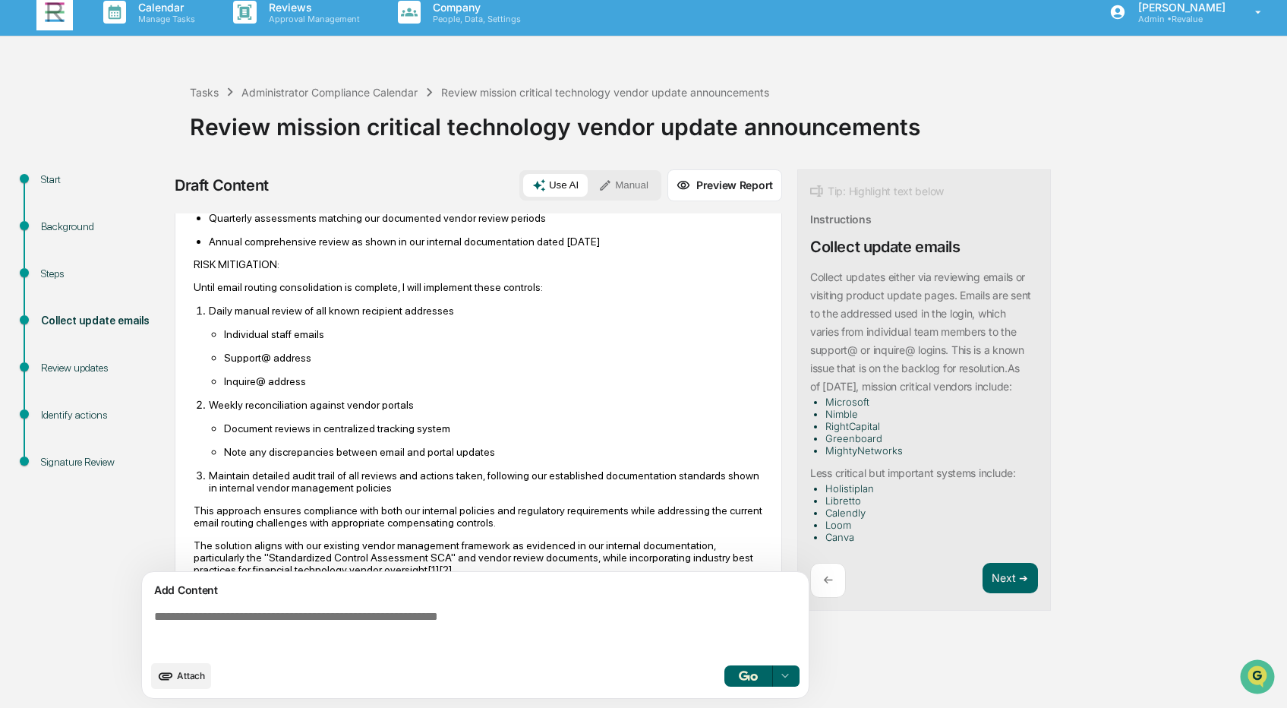
scroll to position [923, 0]
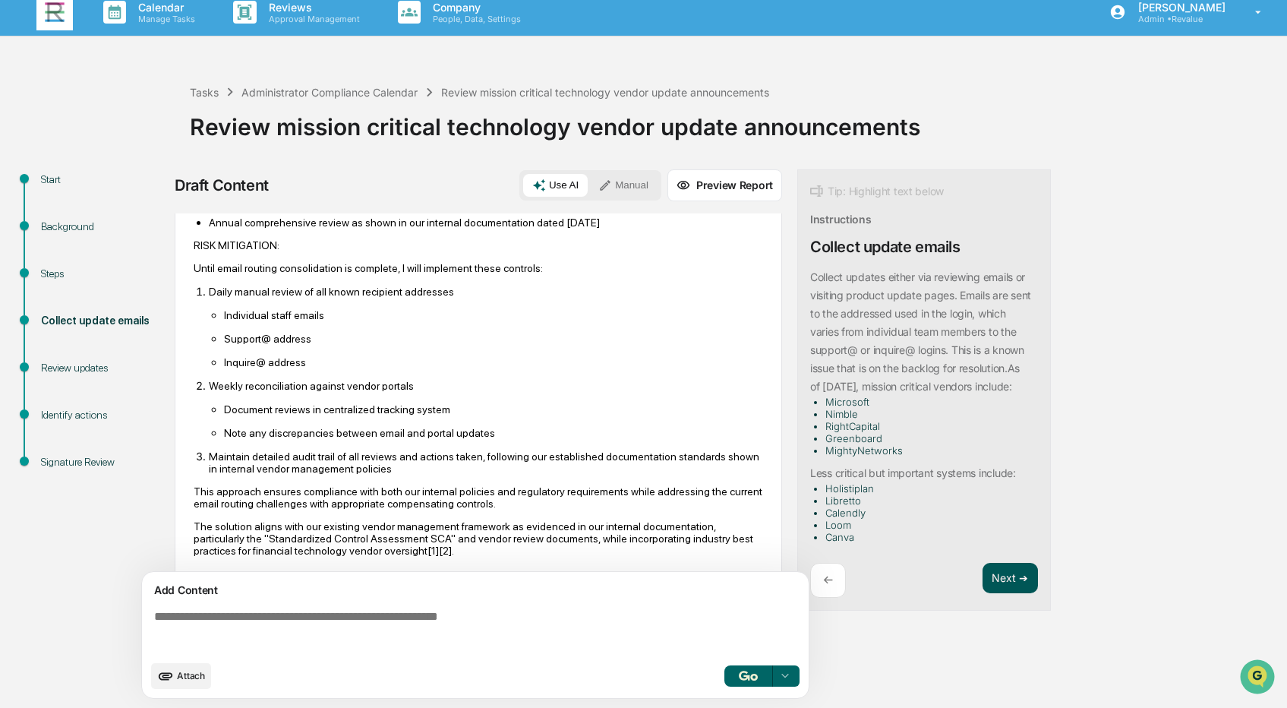
click at [1013, 580] on button "Next ➔" at bounding box center [1010, 578] width 55 height 31
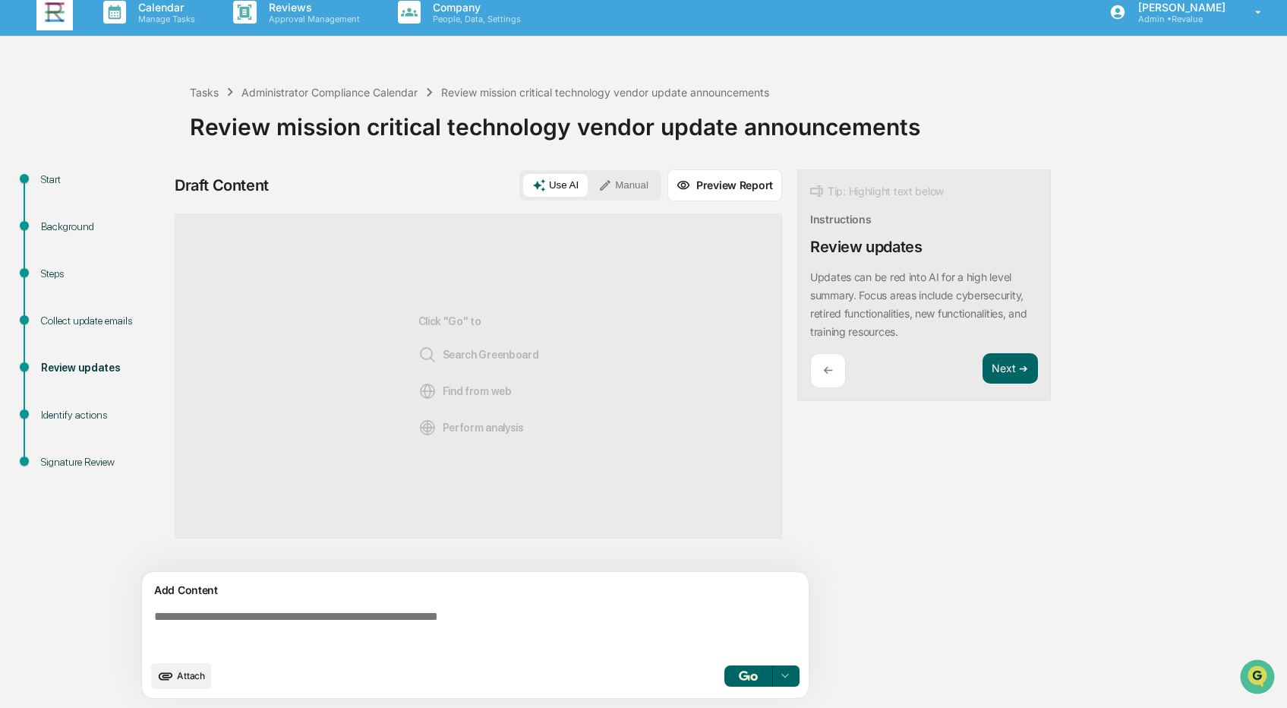
click at [167, 674] on icon "upload document" at bounding box center [165, 676] width 17 height 17
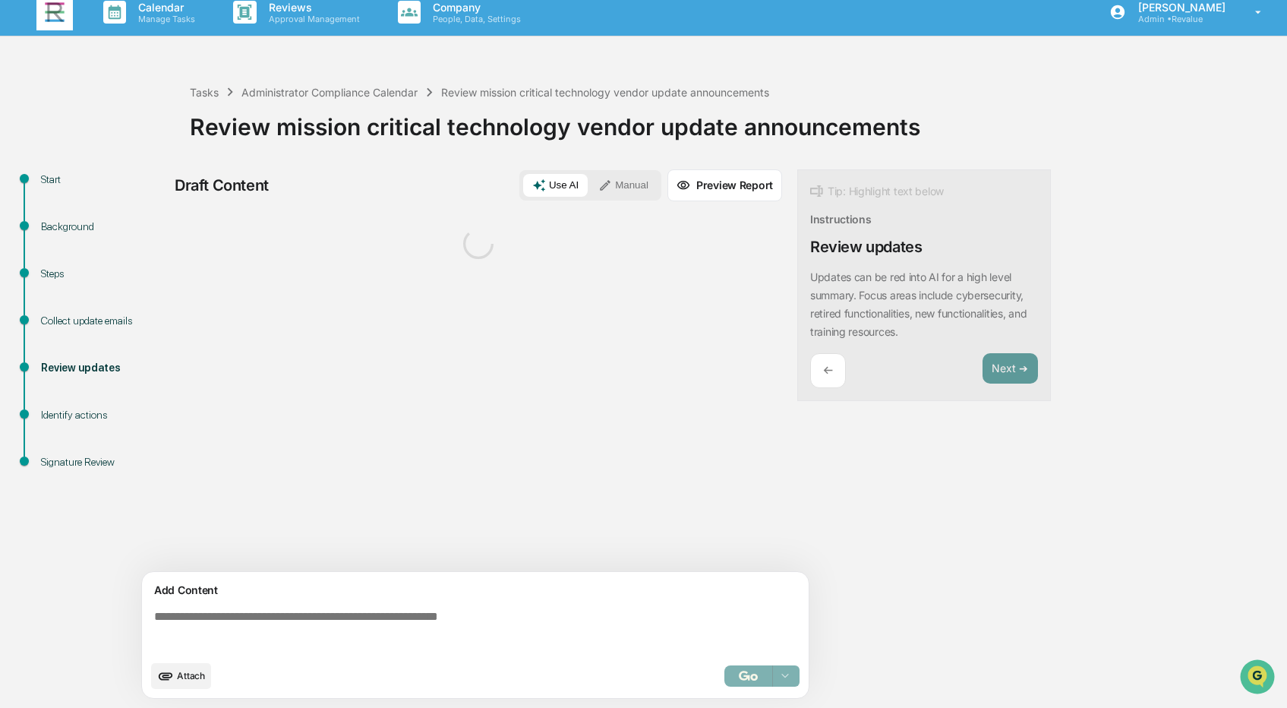
click at [182, 673] on span "Attach" at bounding box center [191, 675] width 28 height 11
click at [192, 675] on span "Attach" at bounding box center [191, 675] width 28 height 11
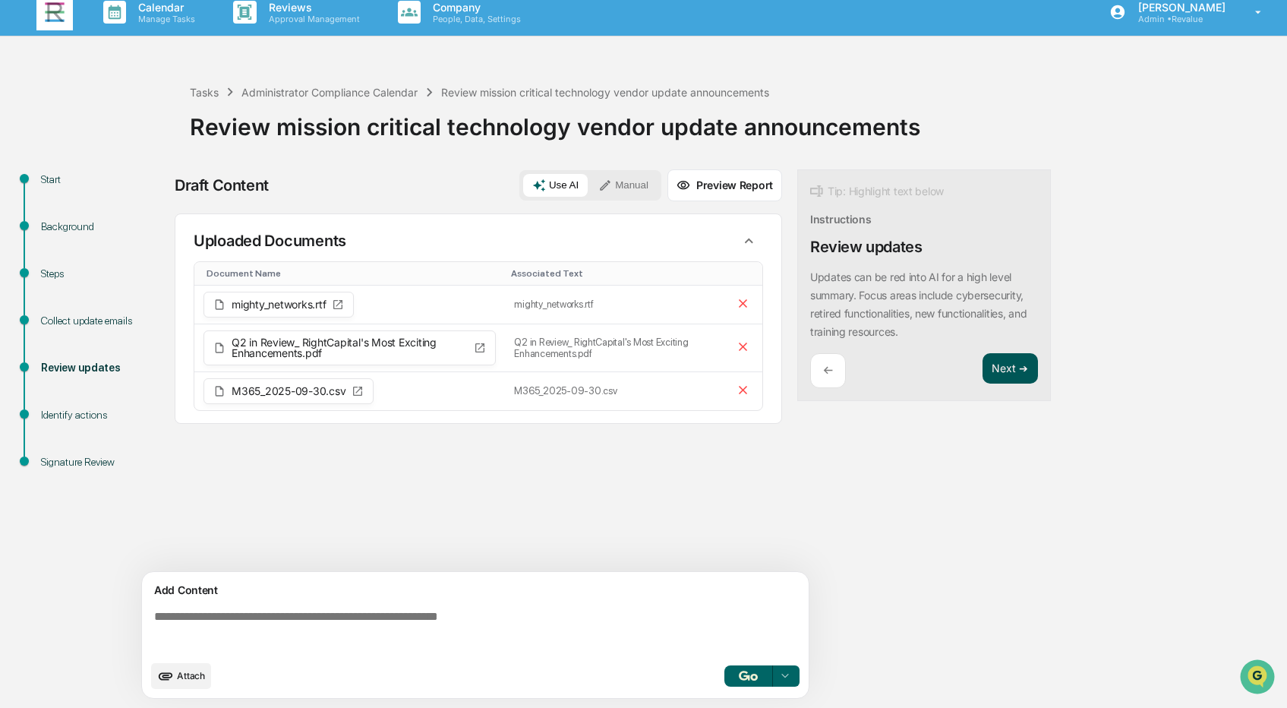
click at [995, 370] on button "Next ➔" at bounding box center [1010, 368] width 55 height 31
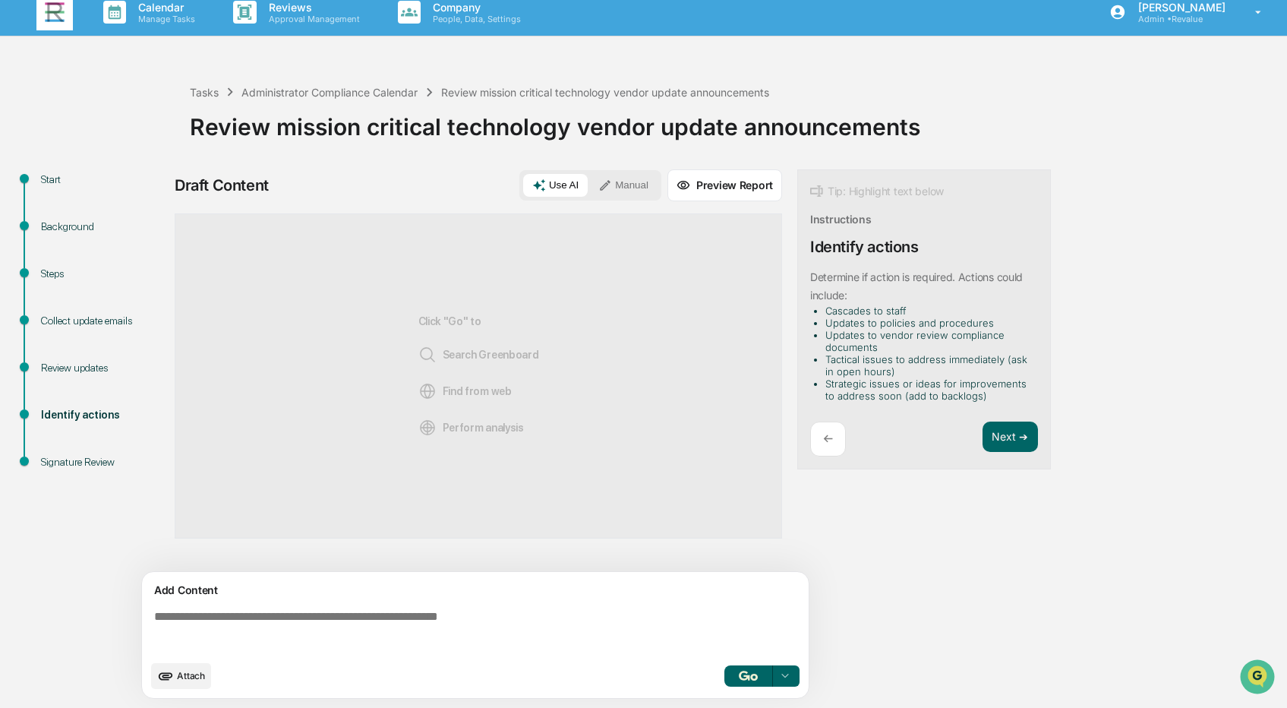
click at [827, 439] on p "←" at bounding box center [828, 438] width 10 height 14
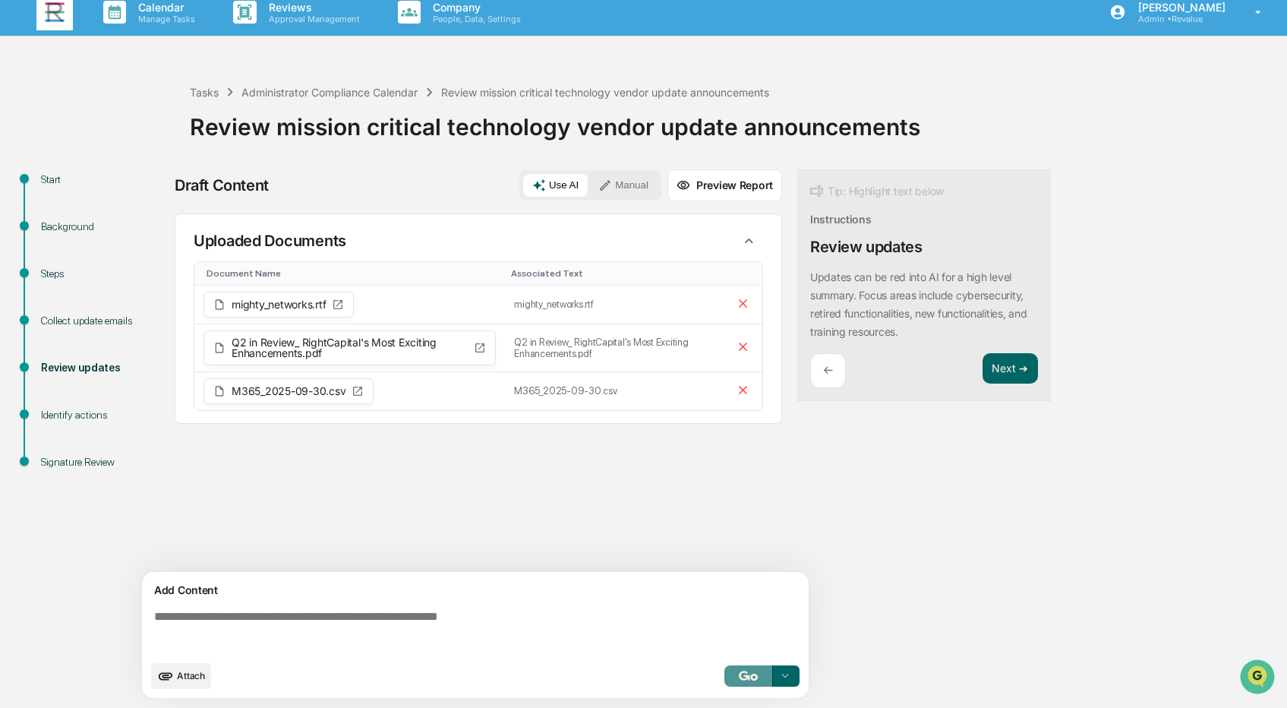
click at [741, 674] on img "button" at bounding box center [748, 676] width 18 height 10
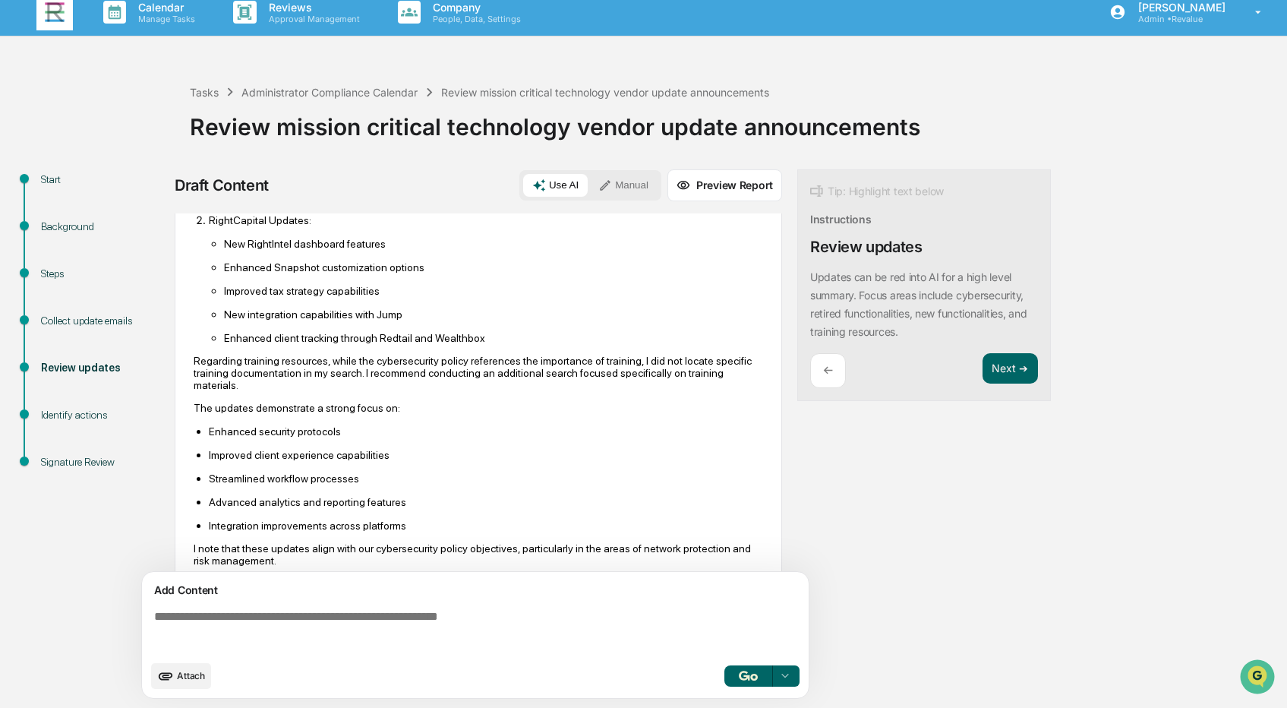
scroll to position [618, 0]
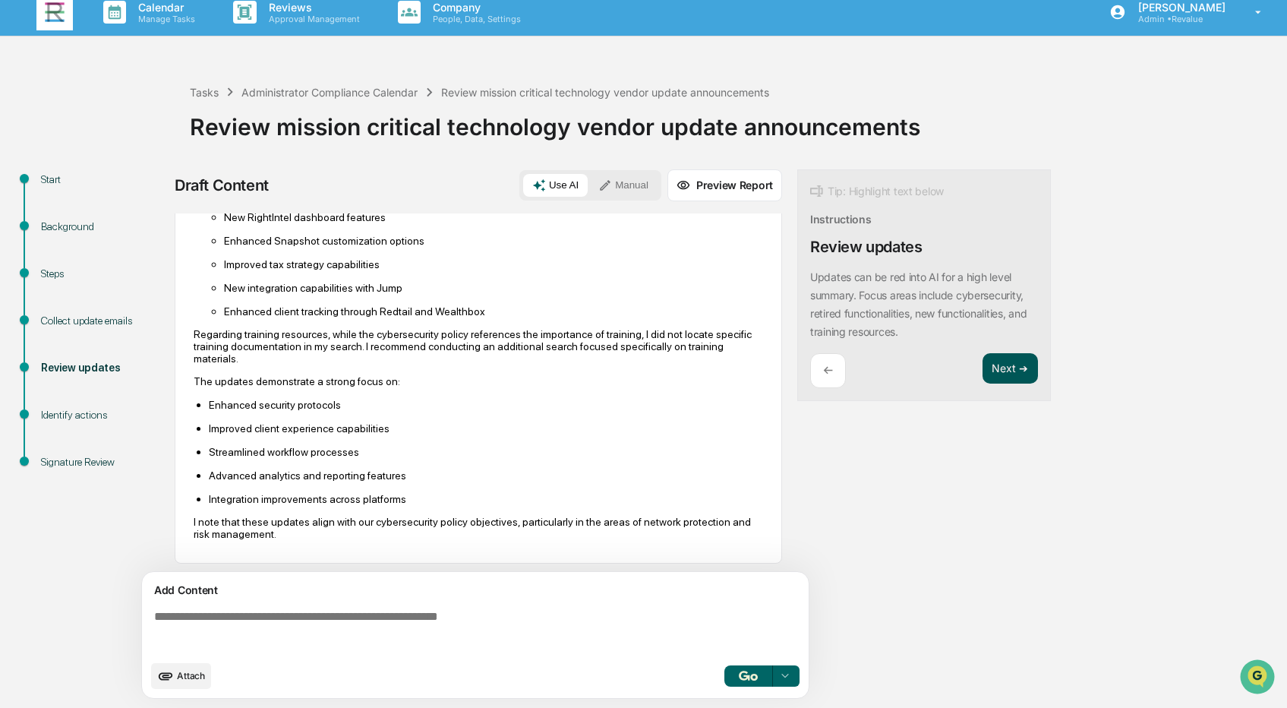
click at [1015, 367] on button "Next ➔" at bounding box center [1010, 368] width 55 height 31
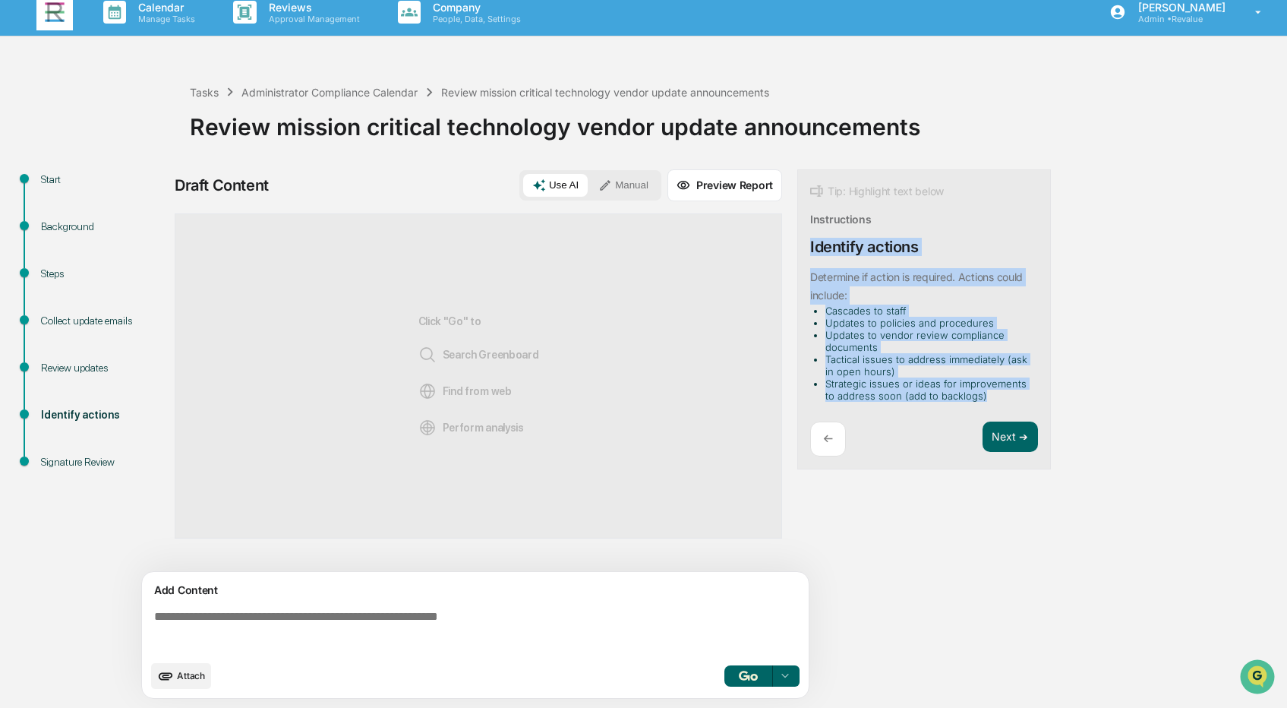
drag, startPoint x: 989, startPoint y: 398, endPoint x: 810, endPoint y: 248, distance: 233.5
click at [810, 248] on div "Tip: Highlight text below Instructions Identify actions ​Determine if action is…" at bounding box center [925, 319] width 254 height 301
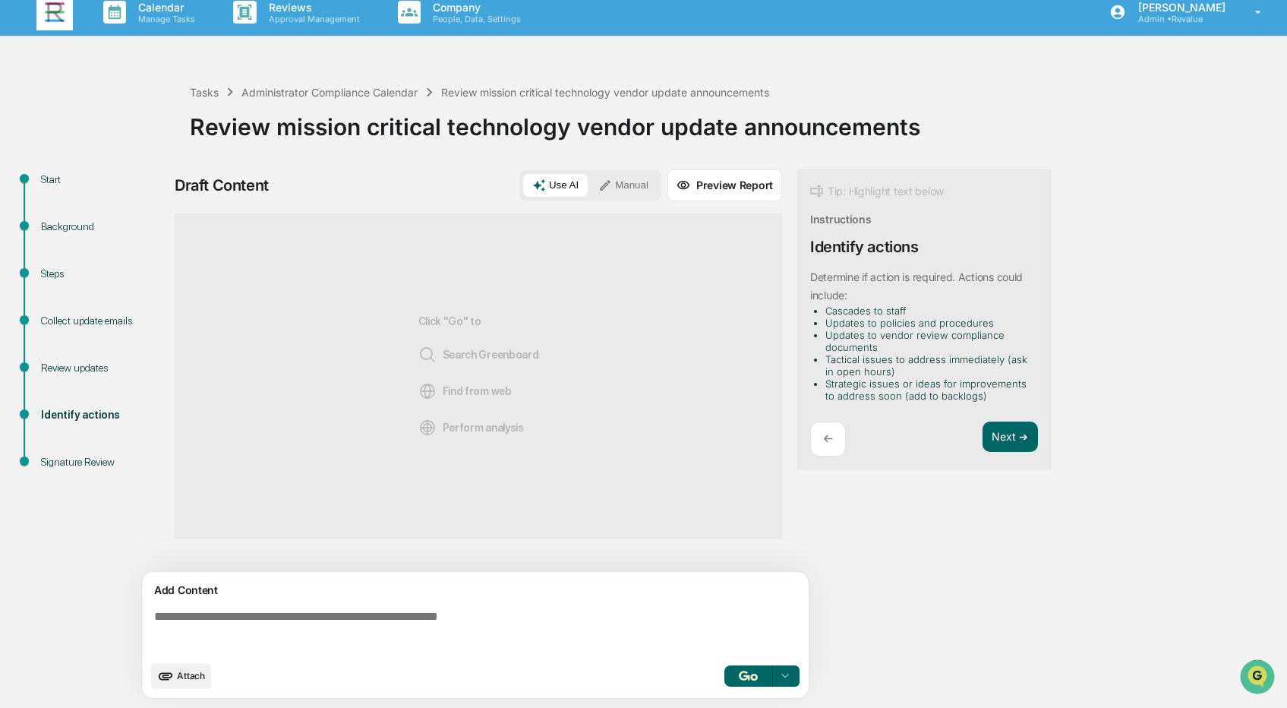
click at [1003, 387] on li "Strategic issues or ideas for improvements to address soon (add to backlogs)" at bounding box center [929, 389] width 207 height 24
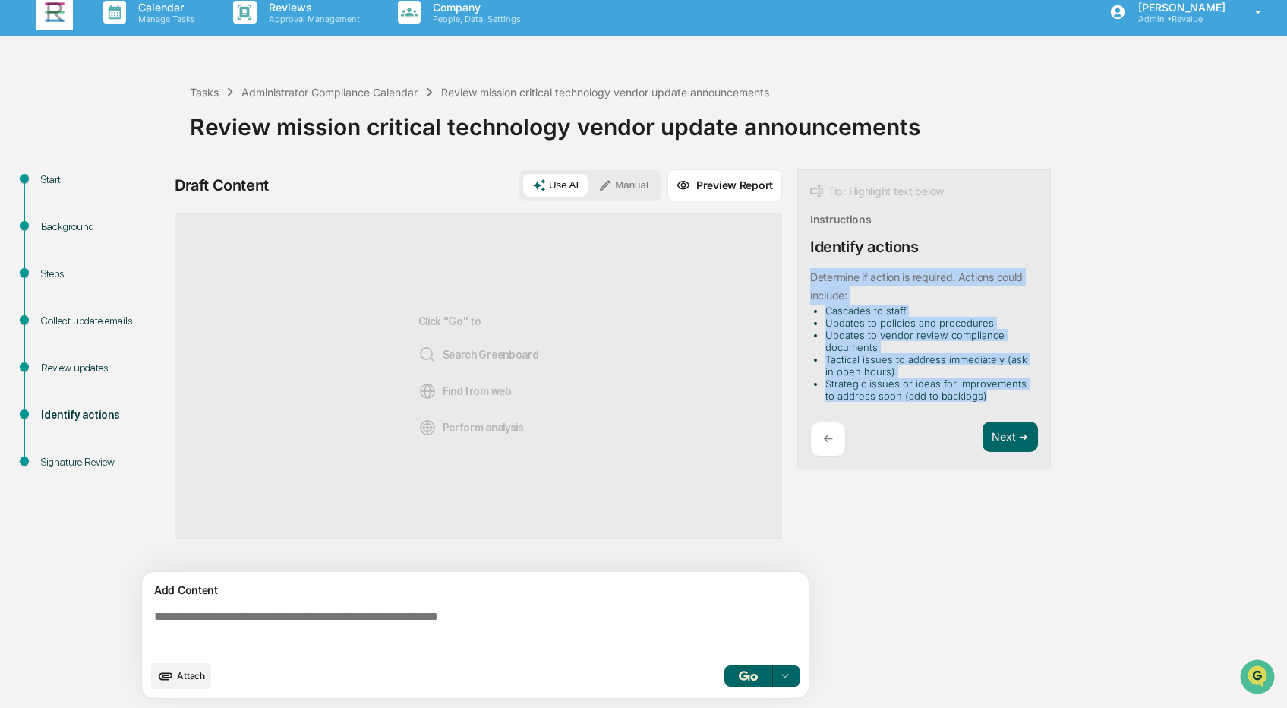
drag, startPoint x: 1000, startPoint y: 399, endPoint x: 809, endPoint y: 281, distance: 224.7
click at [809, 281] on div "Tip: Highlight text below Instructions Identify actions ​Determine if action is…" at bounding box center [925, 319] width 254 height 301
click at [826, 268] on button "Focus Assistant" at bounding box center [851, 264] width 79 height 20
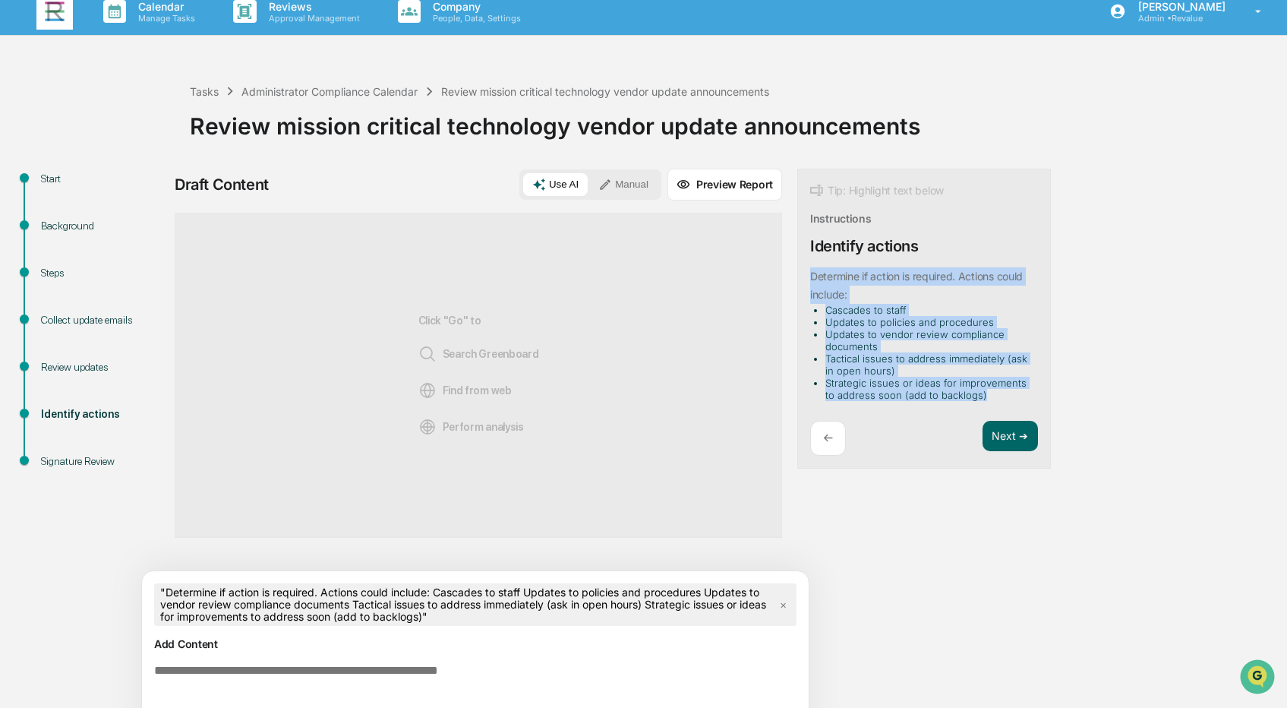
scroll to position [67, 0]
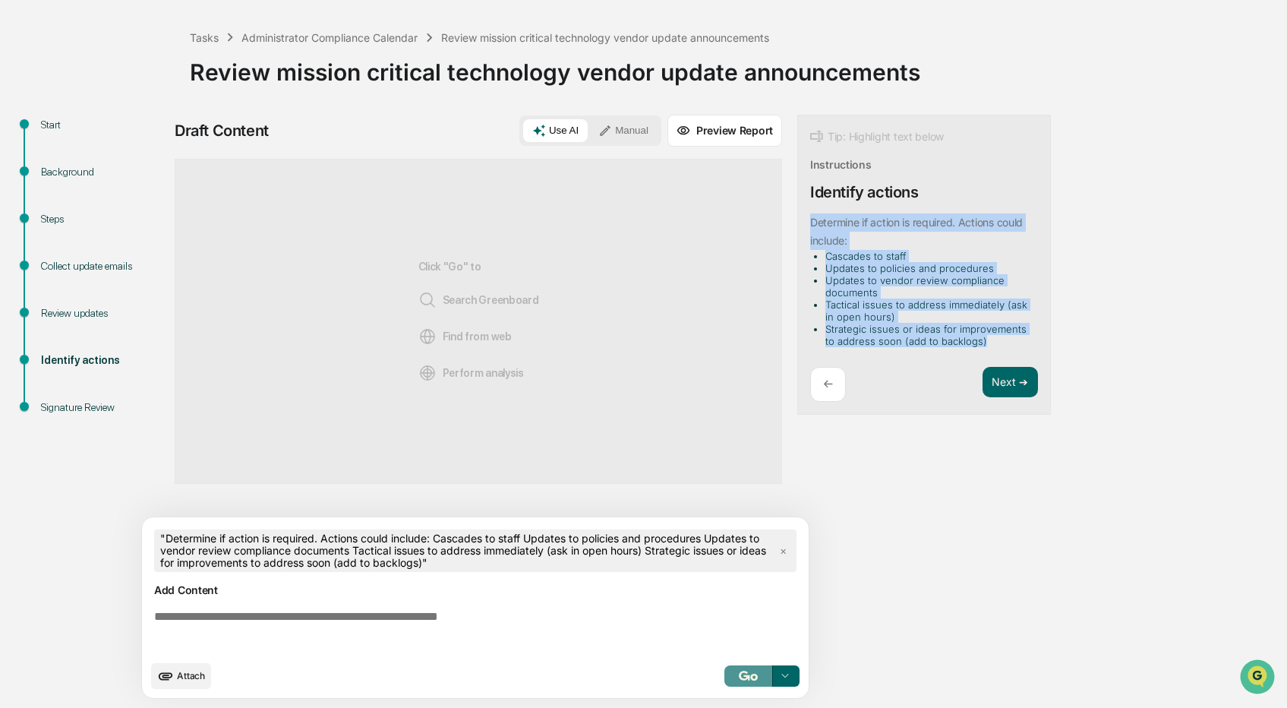
click at [744, 678] on img "button" at bounding box center [748, 676] width 18 height 10
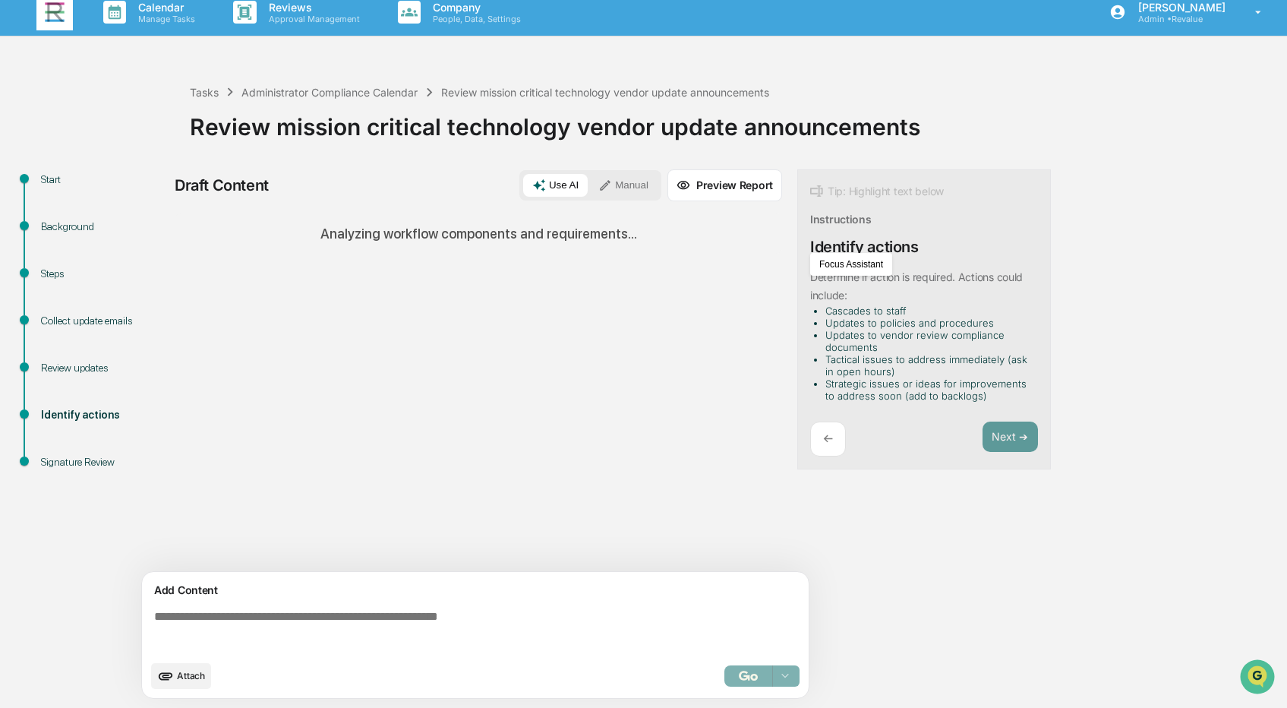
click at [969, 65] on div "Tasks Administrator Compliance Calendar Review mission critical technology vend…" at bounding box center [735, 115] width 1090 height 109
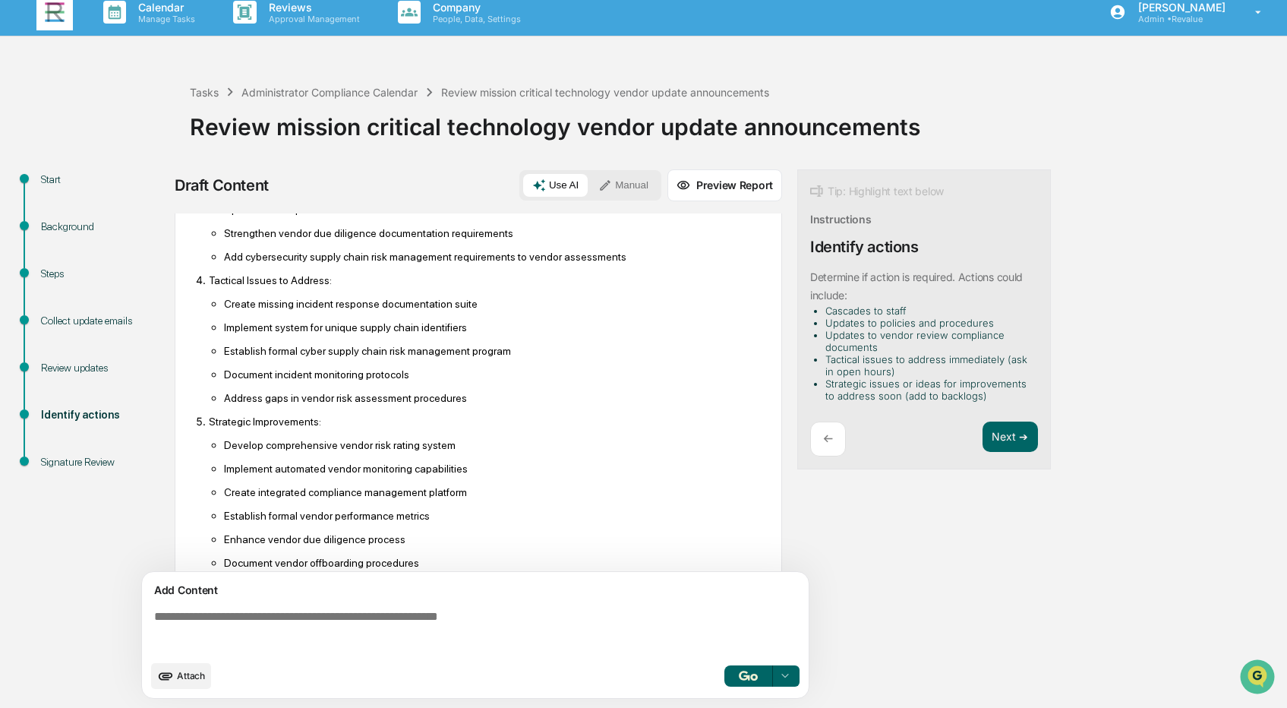
scroll to position [640, 0]
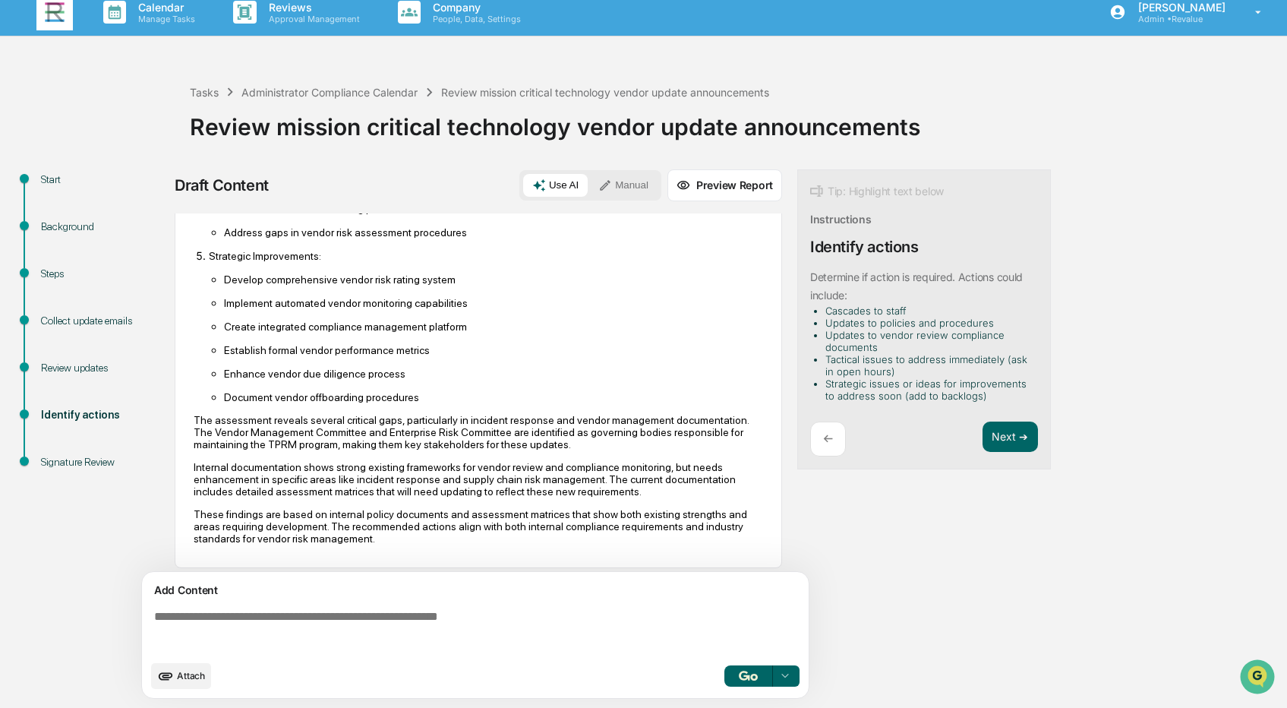
click at [848, 71] on div "Tasks Administrator Compliance Calendar Review mission critical technology vend…" at bounding box center [735, 115] width 1090 height 109
click at [1016, 434] on button "Next ➔" at bounding box center [1010, 437] width 55 height 31
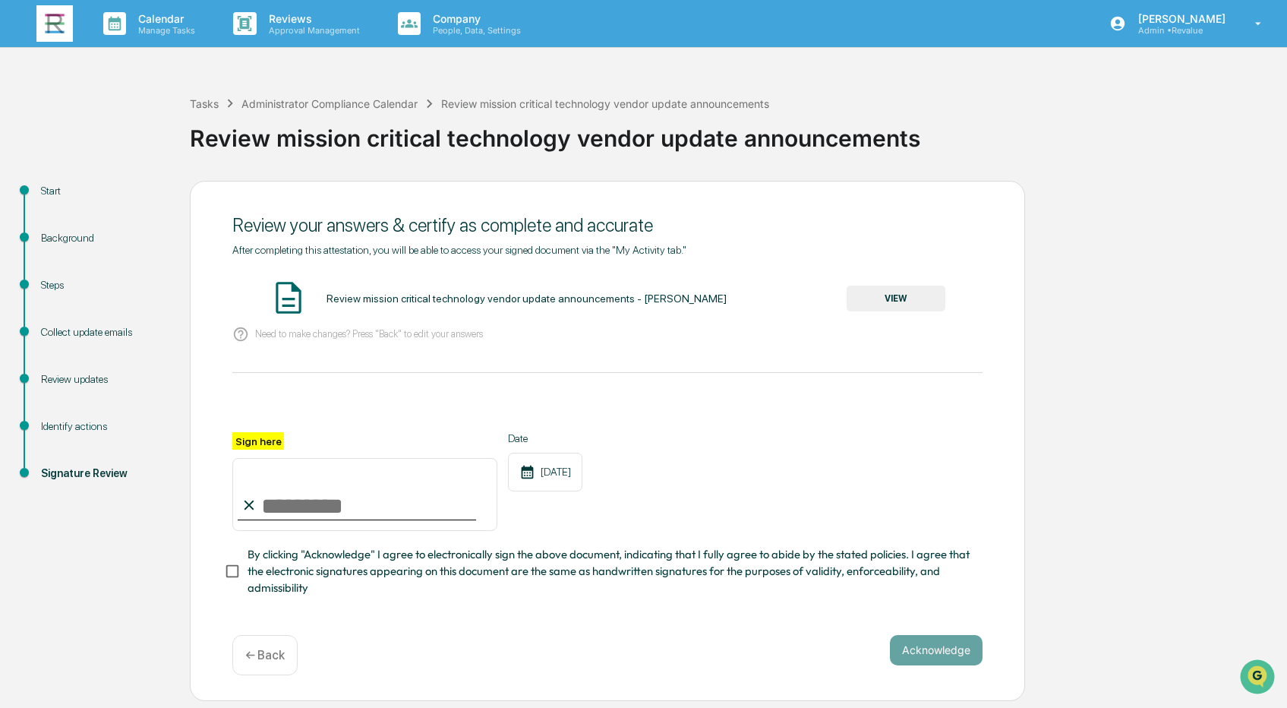
click at [315, 507] on input "Sign here" at bounding box center [364, 494] width 265 height 73
type input "**********"
click at [935, 653] on button "Acknowledge" at bounding box center [936, 650] width 93 height 30
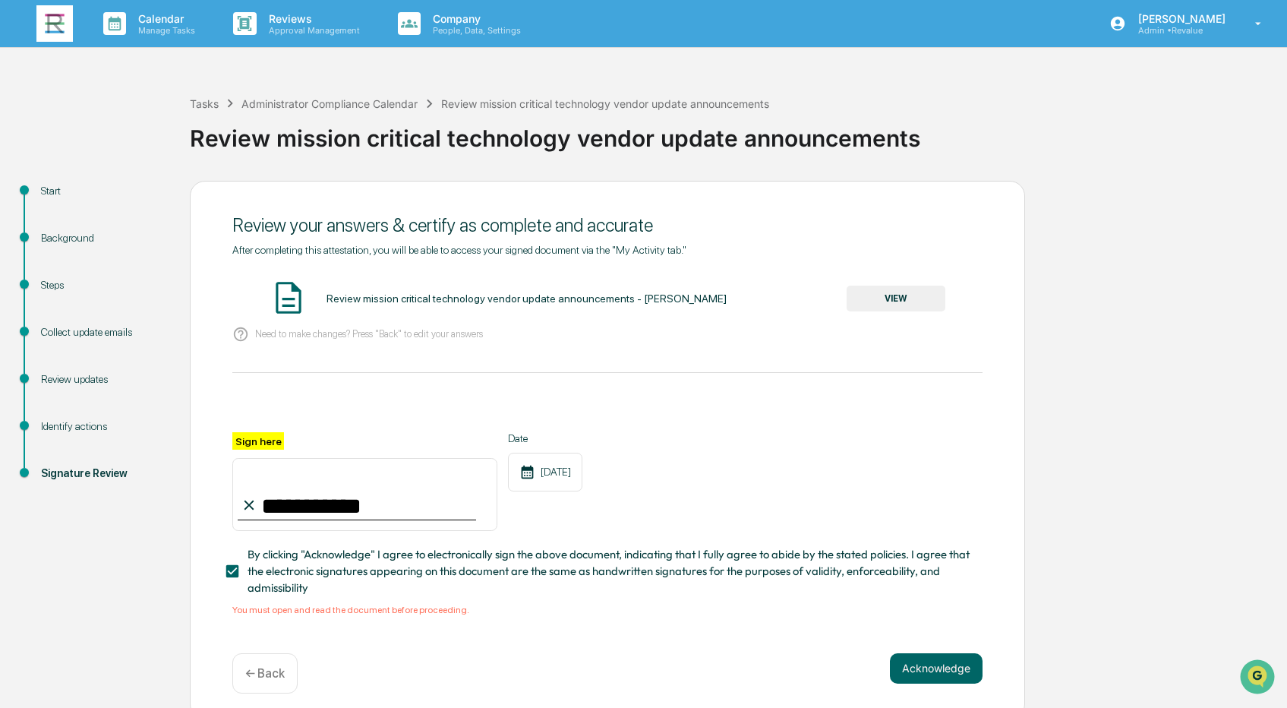
click at [880, 302] on button "VIEW" at bounding box center [896, 299] width 99 height 26
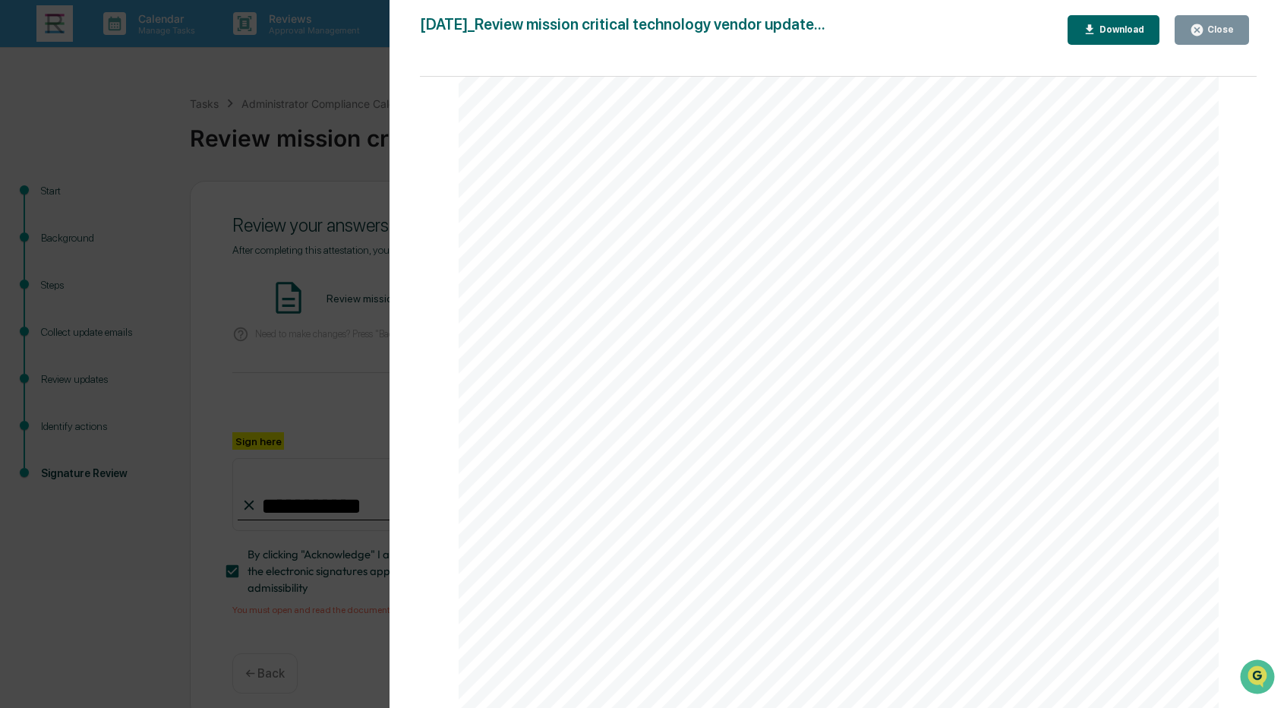
scroll to position [10, 0]
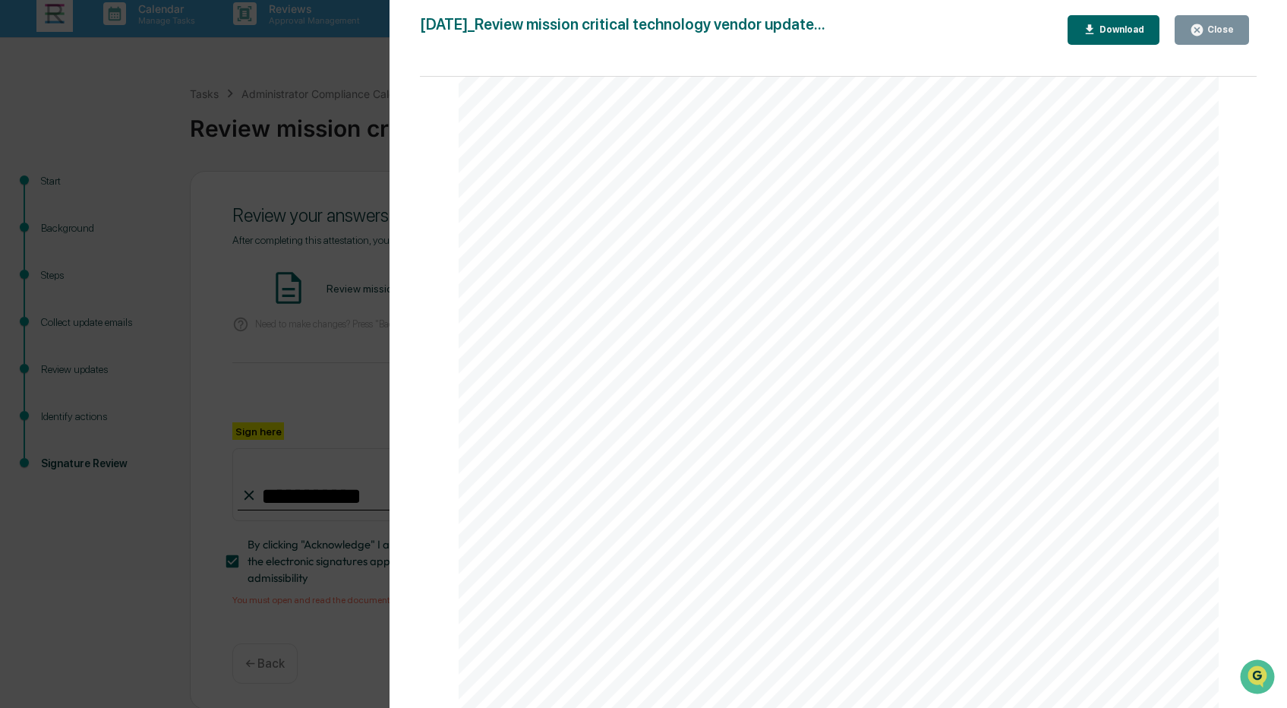
click at [1110, 28] on div "Download" at bounding box center [1121, 29] width 48 height 11
click at [801, 125] on div "[DATE] Revalue Review mission critical technology vendor update announcements B…" at bounding box center [839, 650] width 761 height 1076
click at [1194, 34] on icon "button" at bounding box center [1197, 30] width 14 height 14
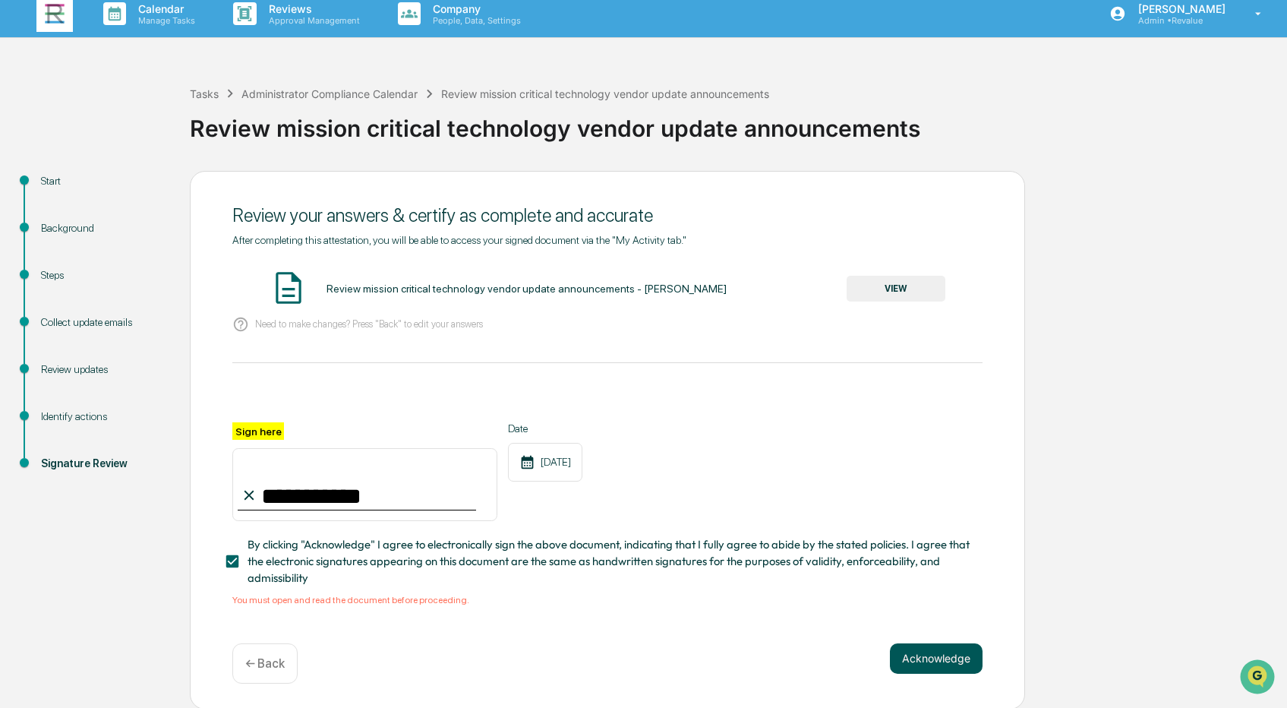
click at [909, 649] on button "Acknowledge" at bounding box center [936, 658] width 93 height 30
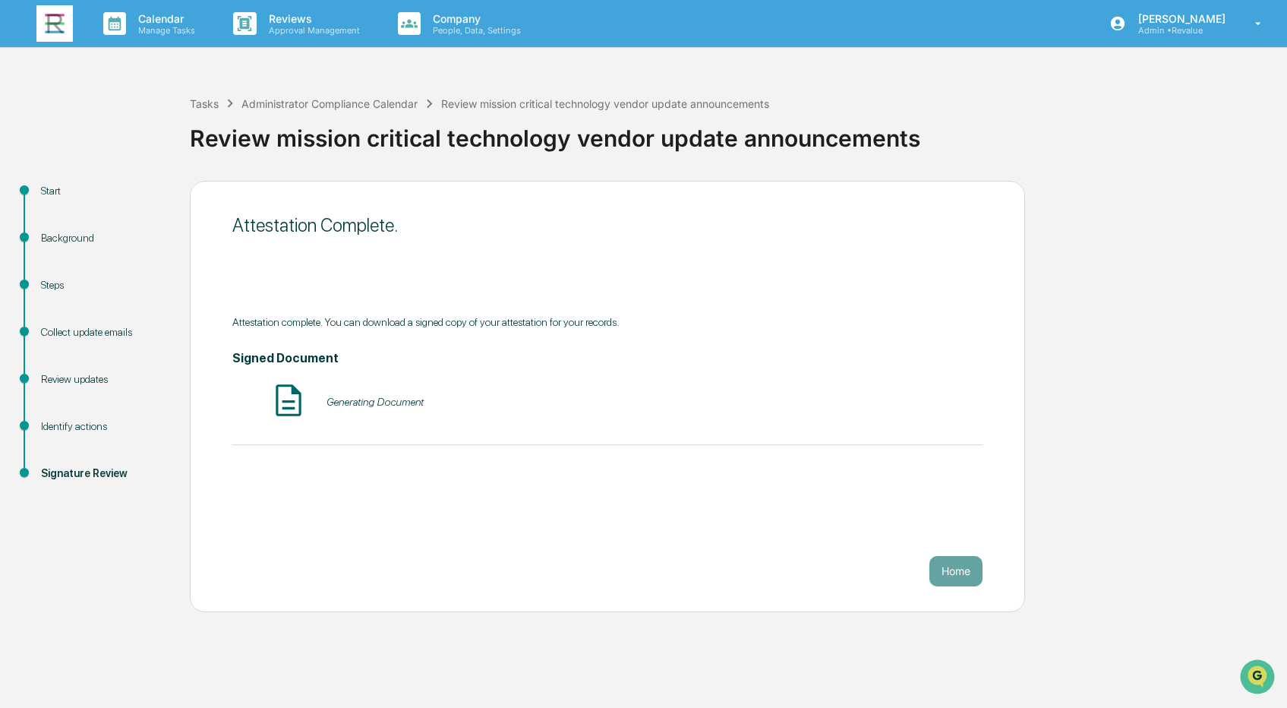
scroll to position [0, 0]
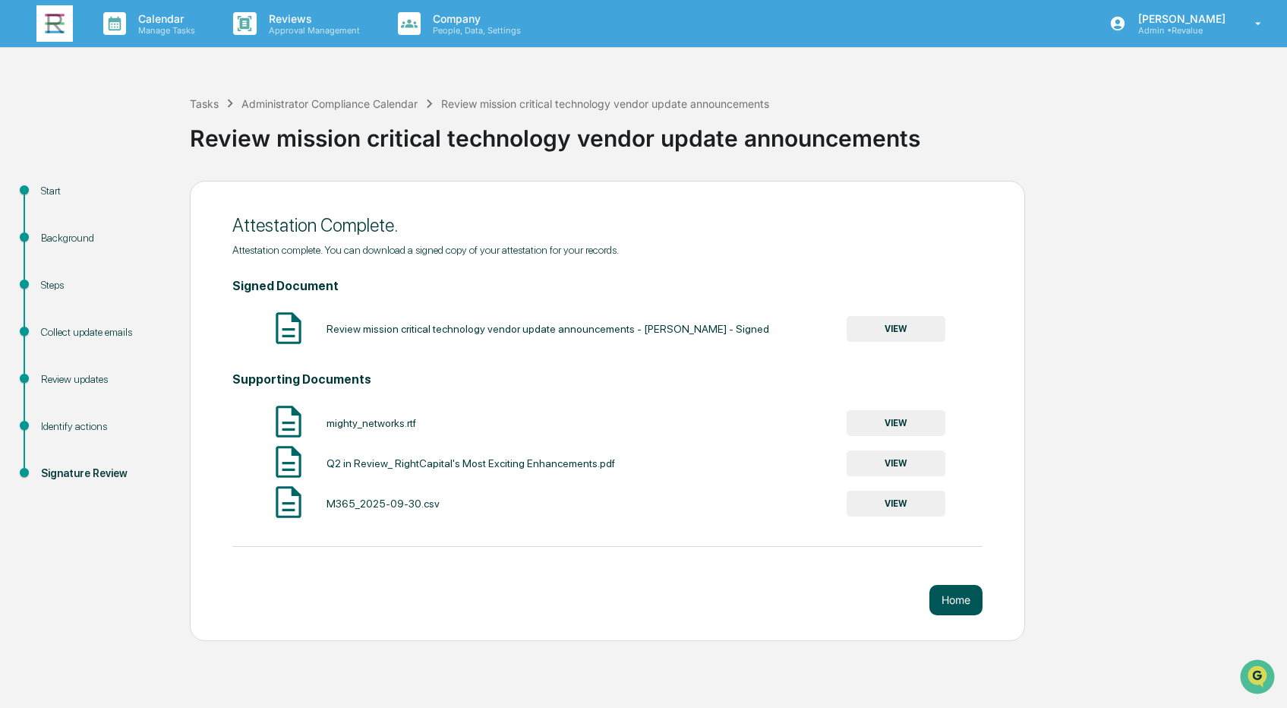
click at [953, 601] on button "Home" at bounding box center [956, 600] width 53 height 30
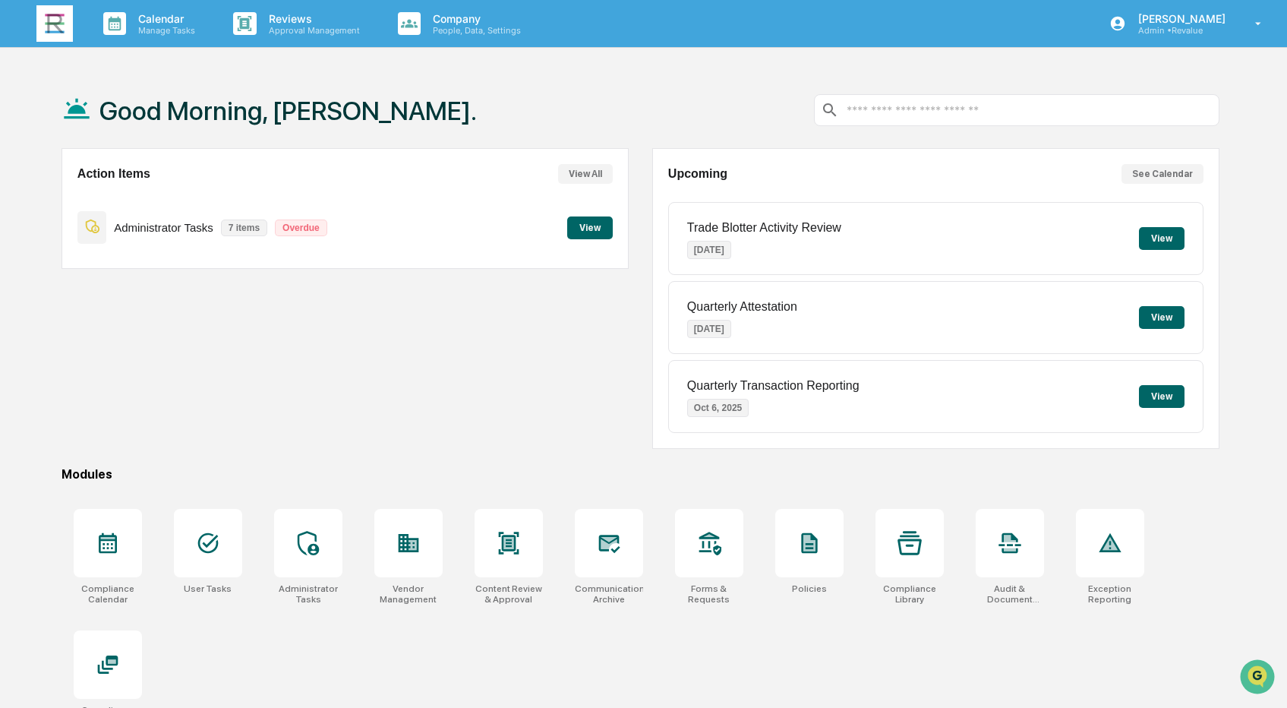
click at [583, 226] on button "View" at bounding box center [590, 227] width 46 height 23
